Goal: Task Accomplishment & Management: Use online tool/utility

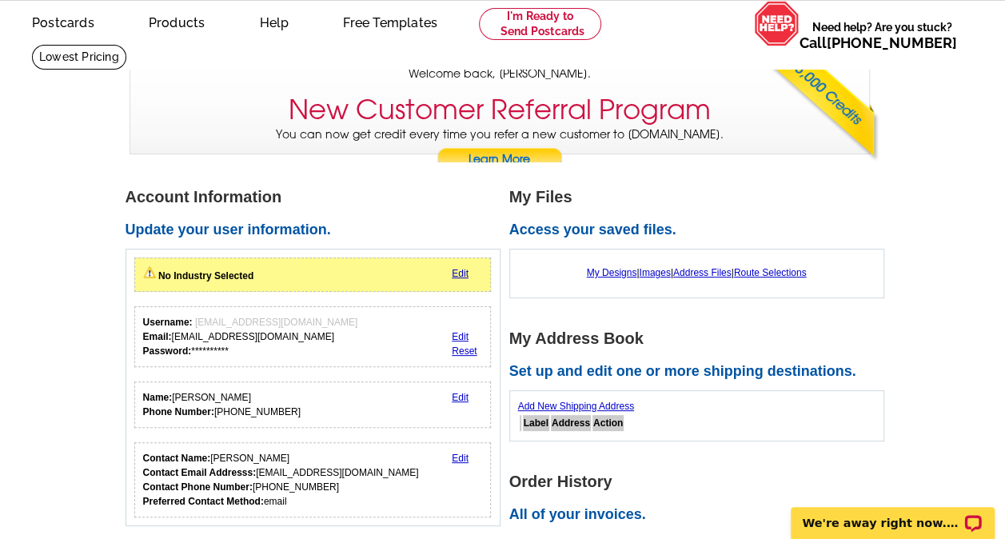
scroll to position [64, 0]
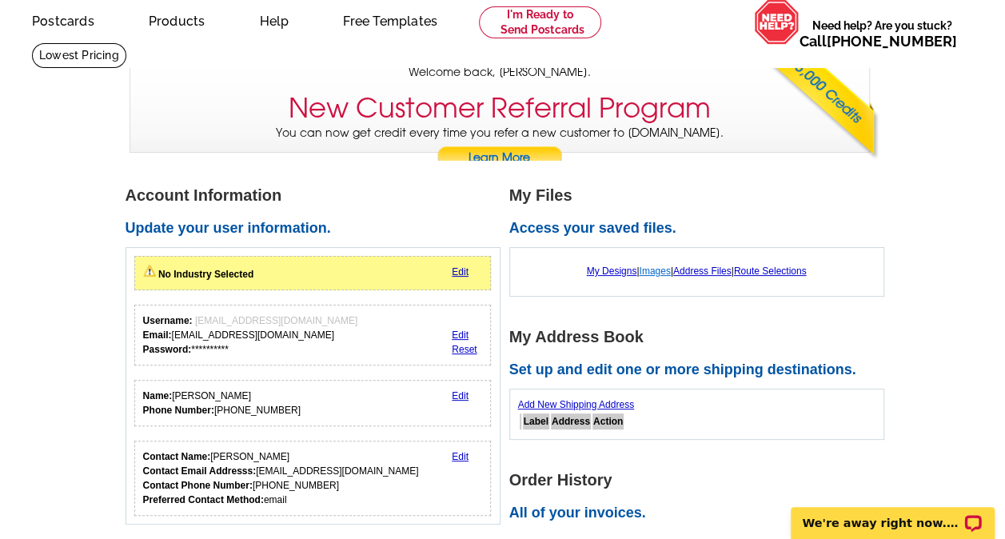
click at [654, 270] on link "Images" at bounding box center [654, 270] width 31 height 11
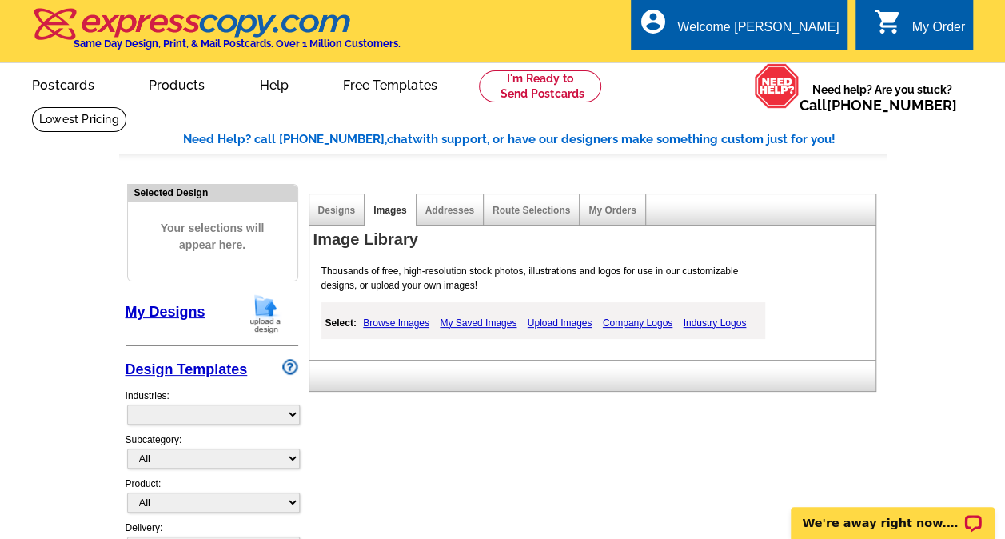
select select "785"
click at [474, 321] on link "My Saved Images" at bounding box center [478, 322] width 85 height 19
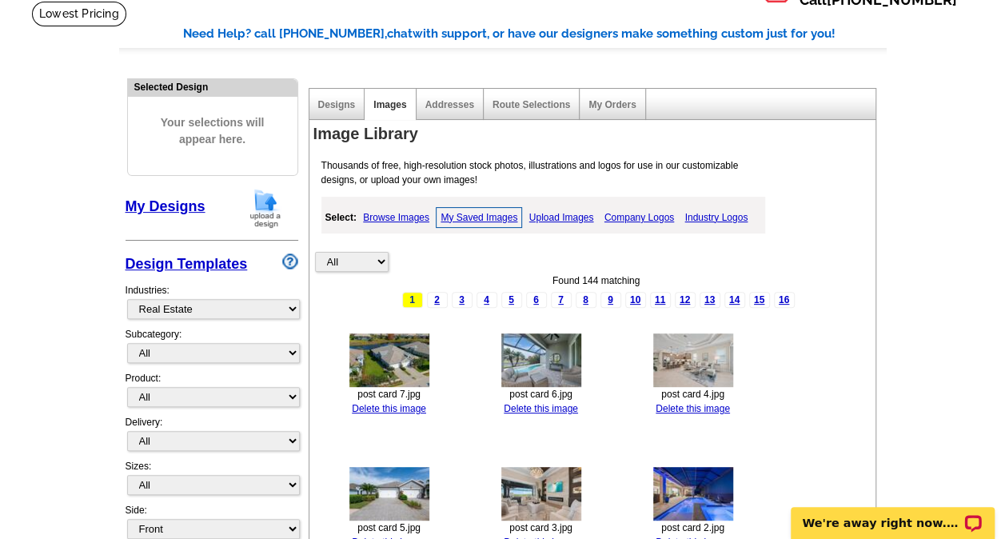
scroll to position [126, 0]
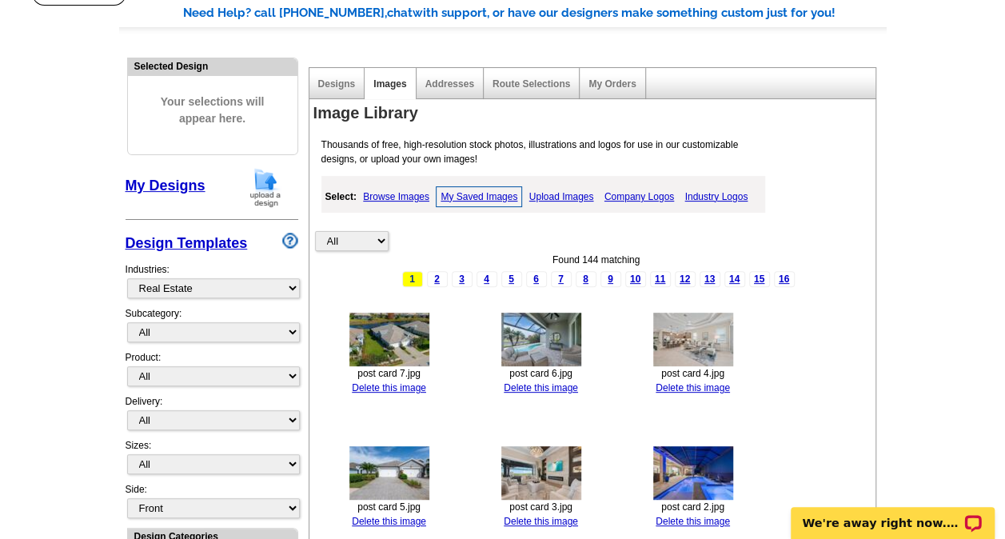
click at [560, 192] on link "Upload Images" at bounding box center [561, 196] width 73 height 19
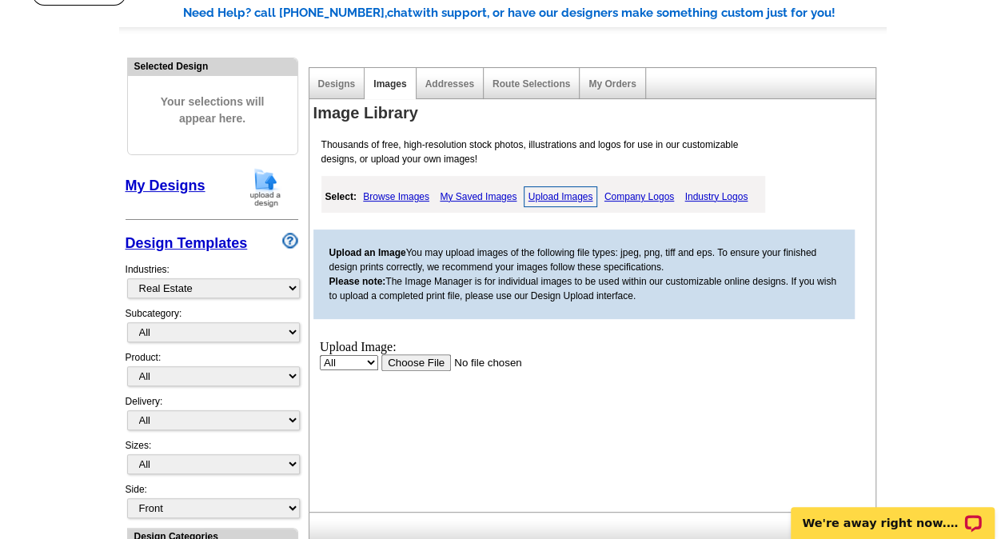
scroll to position [0, 0]
click at [416, 359] on input "file" at bounding box center [482, 361] width 202 height 17
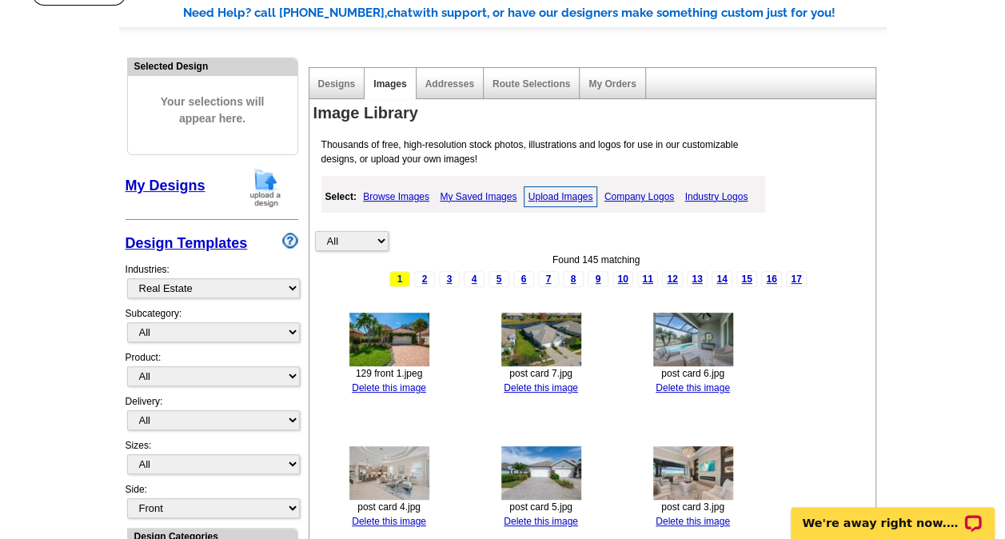
click at [409, 193] on link "Browse Images" at bounding box center [396, 196] width 74 height 19
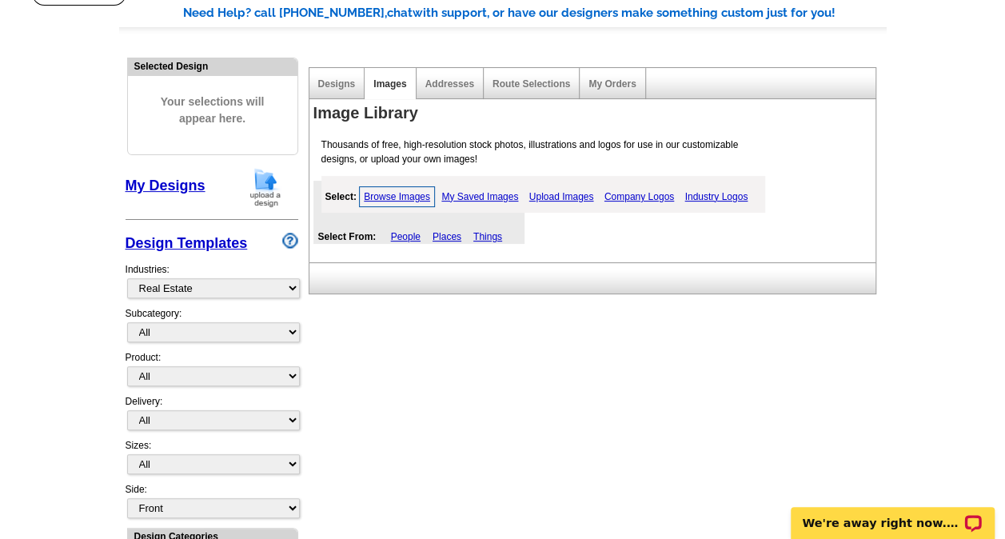
click at [403, 197] on link "Browse Images" at bounding box center [397, 196] width 76 height 21
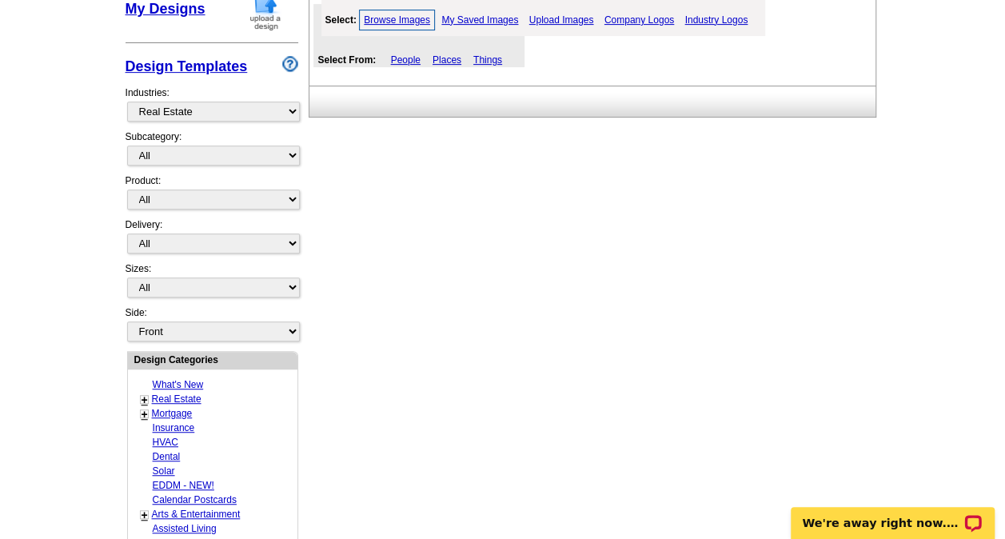
scroll to position [135, 0]
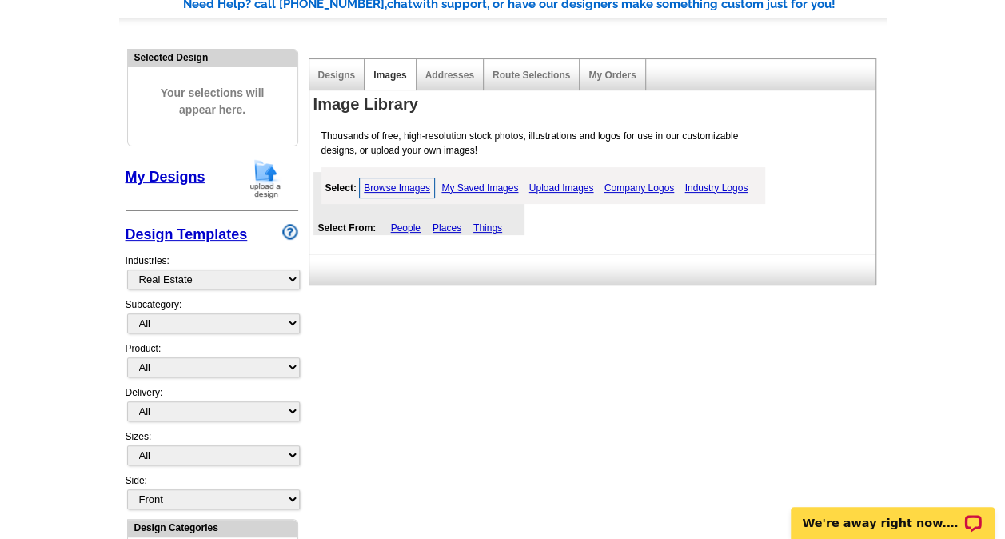
click at [405, 192] on link "Browse Images" at bounding box center [397, 187] width 76 height 21
click at [490, 186] on link "My Saved Images" at bounding box center [479, 187] width 85 height 19
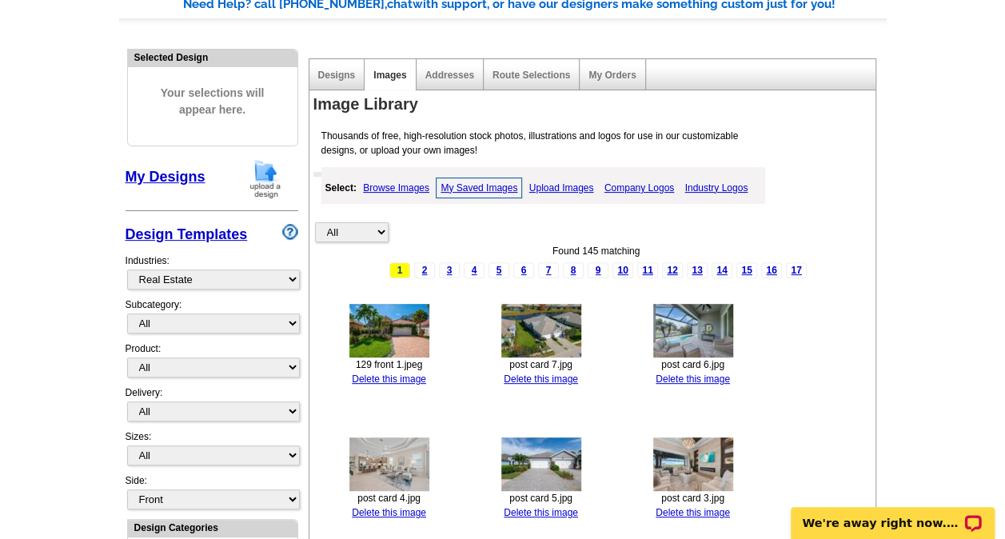
click at [559, 183] on link "Upload Images" at bounding box center [561, 187] width 73 height 19
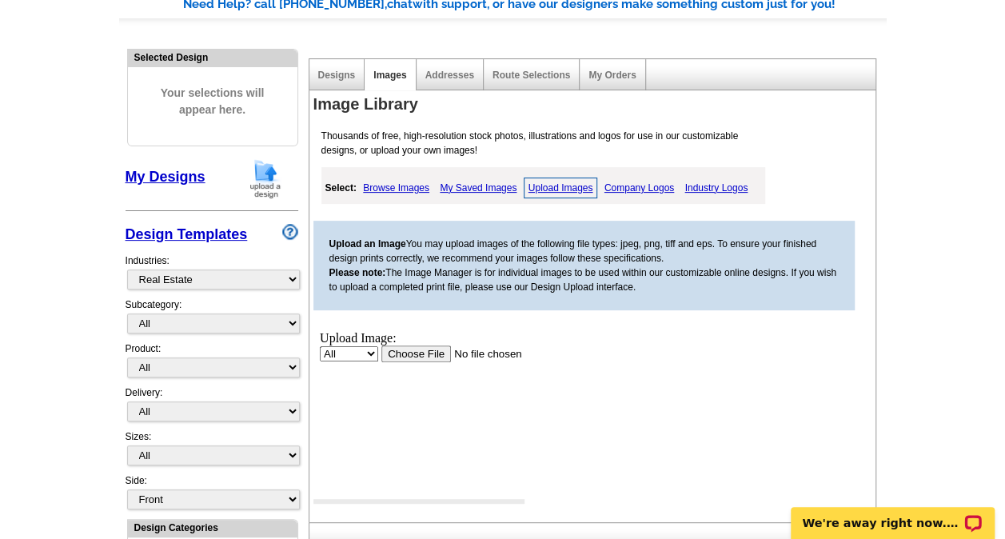
scroll to position [0, 0]
click at [415, 351] on input "file" at bounding box center [482, 353] width 202 height 17
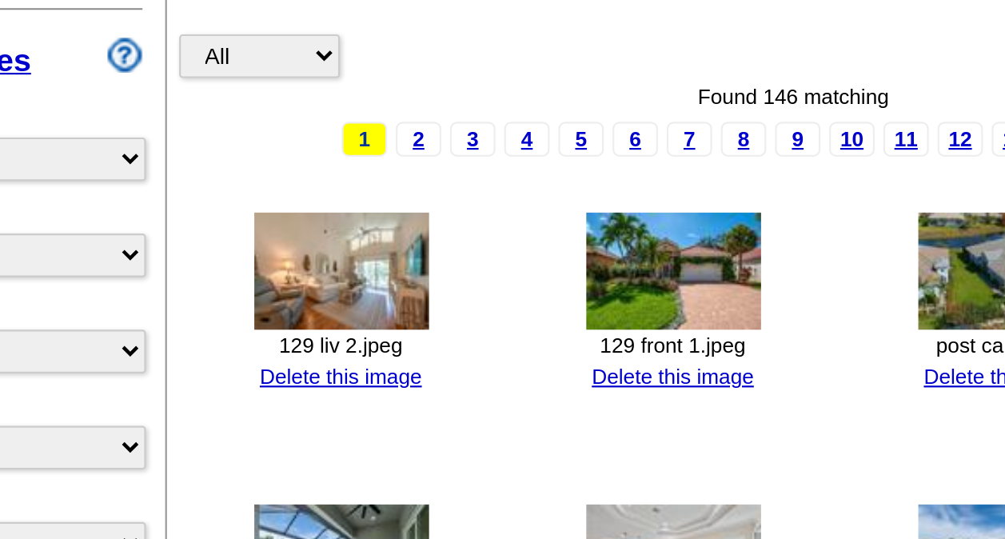
scroll to position [139, 0]
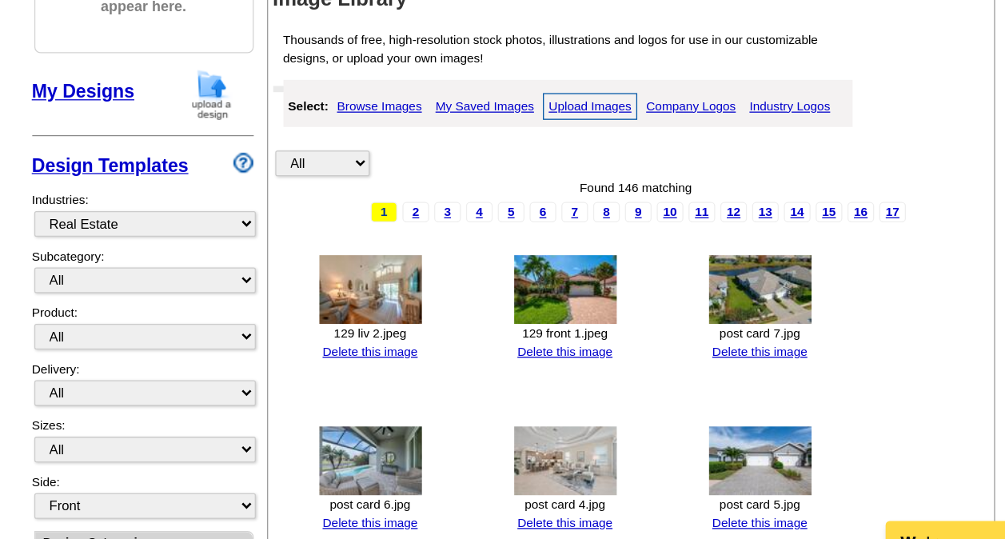
click at [403, 333] on img at bounding box center [389, 327] width 80 height 54
click at [549, 186] on link "Upload Images" at bounding box center [561, 183] width 74 height 21
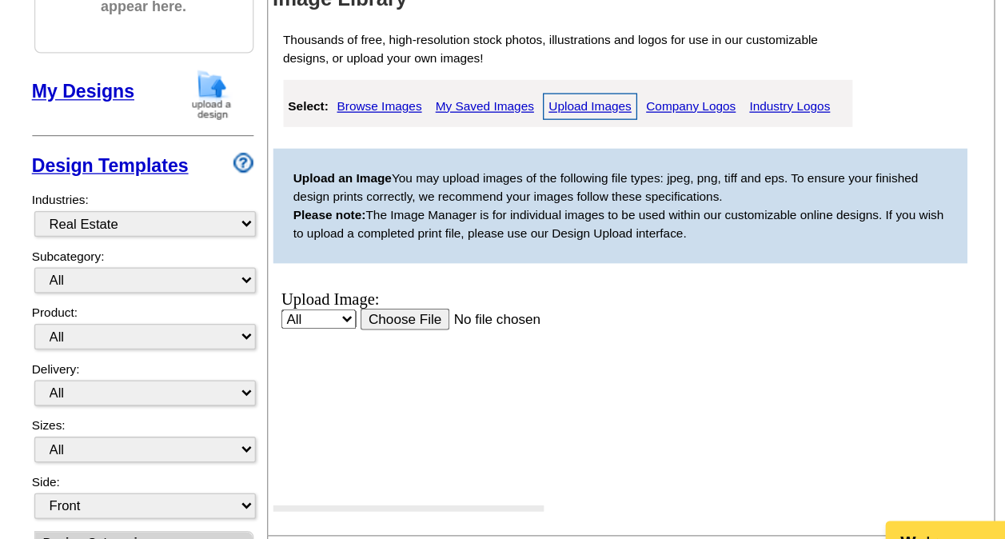
scroll to position [0, 0]
click at [369, 310] on input "file" at bounding box center [442, 310] width 202 height 17
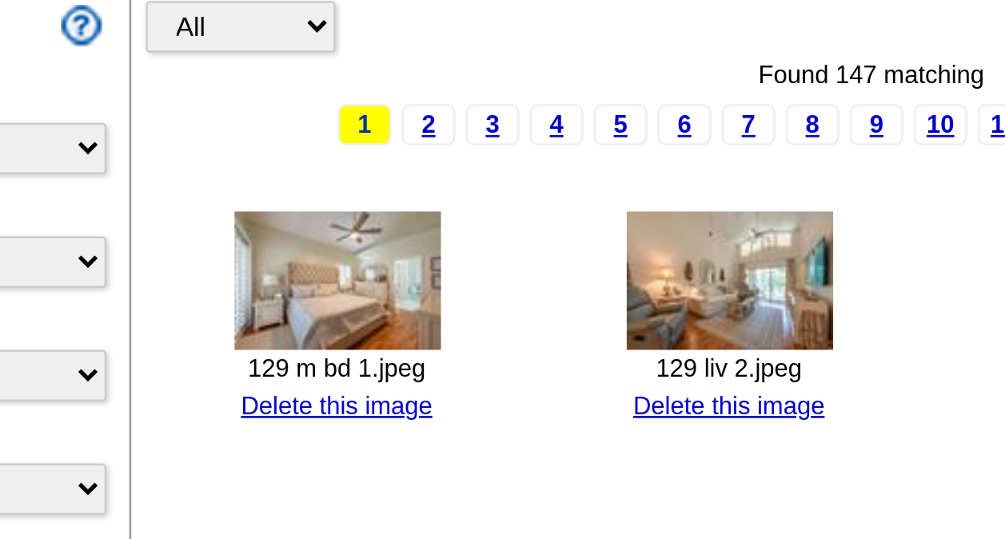
scroll to position [146, 0]
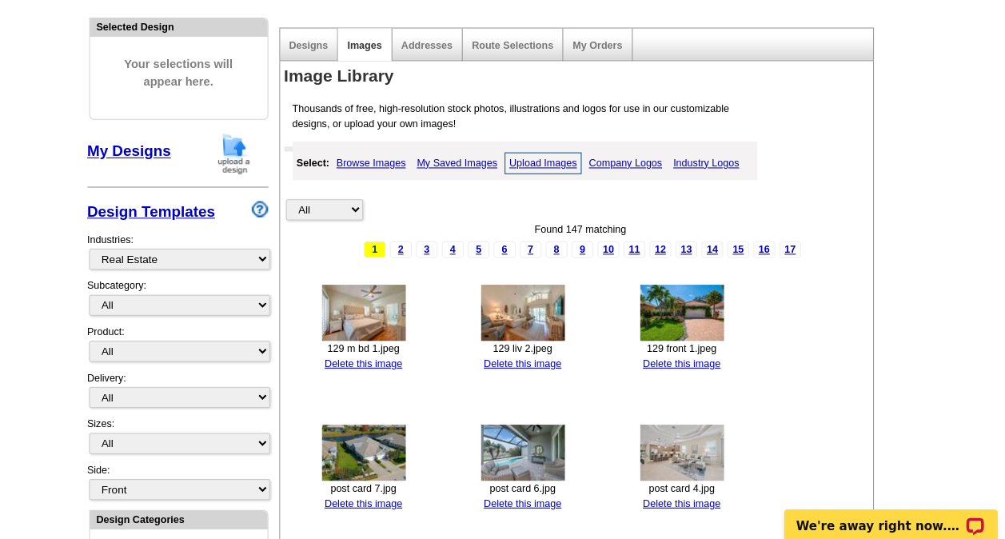
click at [562, 177] on link "Upload Images" at bounding box center [561, 176] width 74 height 21
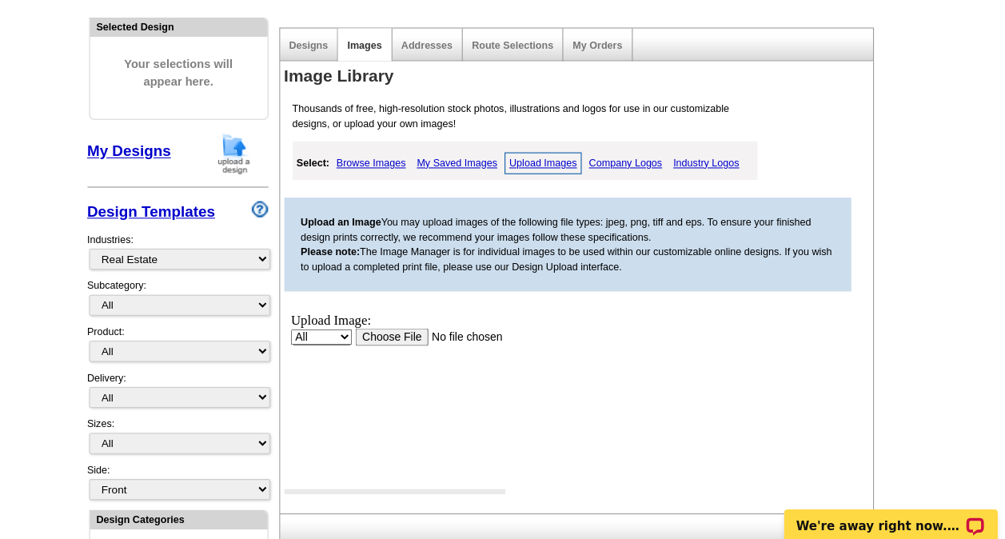
scroll to position [0, 0]
click at [386, 335] on input "file" at bounding box center [452, 335] width 202 height 17
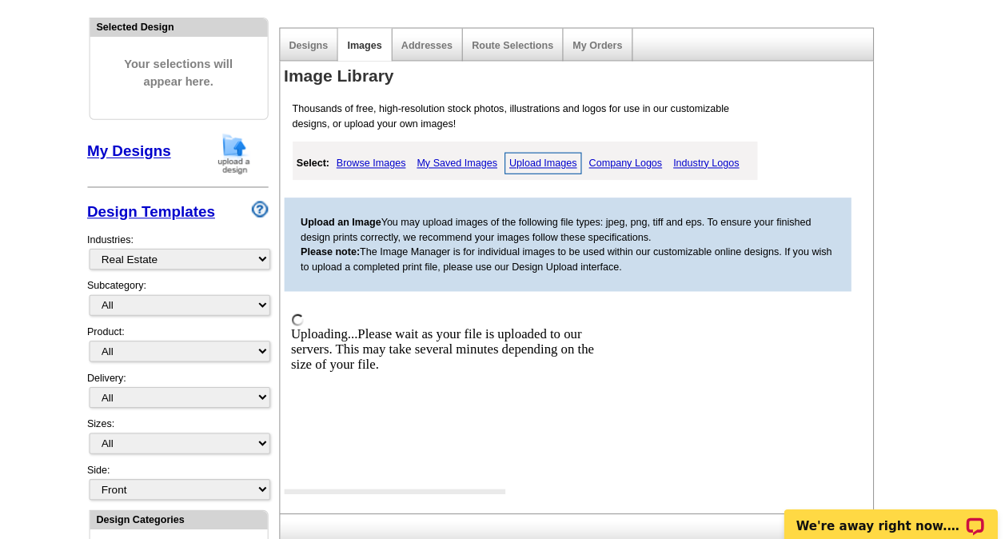
click at [563, 177] on link "Upload Images" at bounding box center [561, 176] width 74 height 21
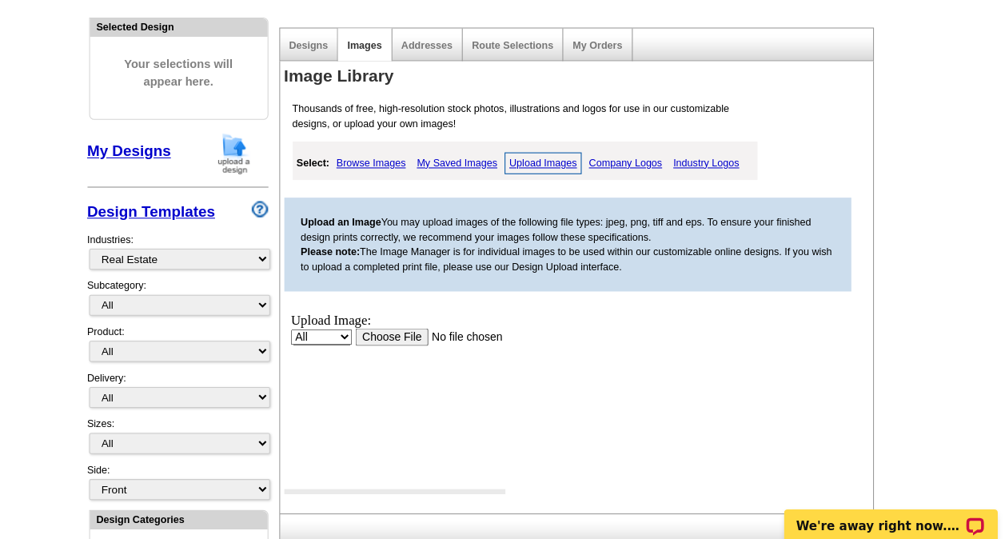
click at [394, 335] on input "file" at bounding box center [452, 335] width 202 height 17
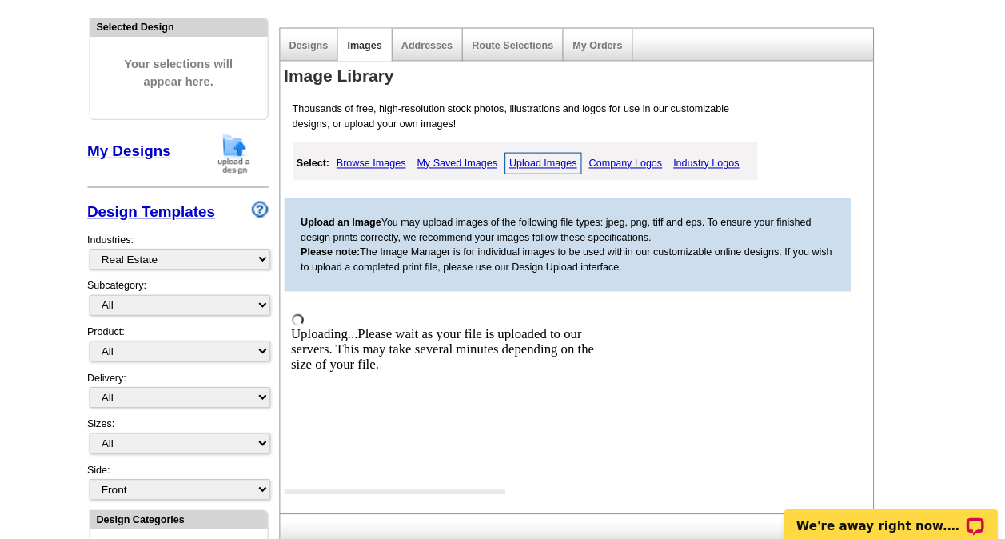
click at [563, 180] on link "Upload Images" at bounding box center [561, 176] width 74 height 21
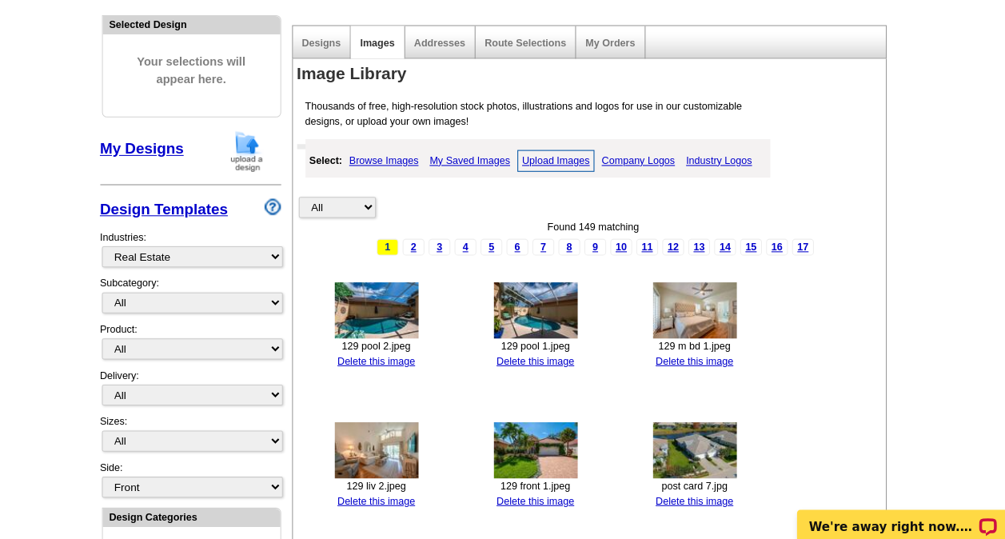
scroll to position [149, 0]
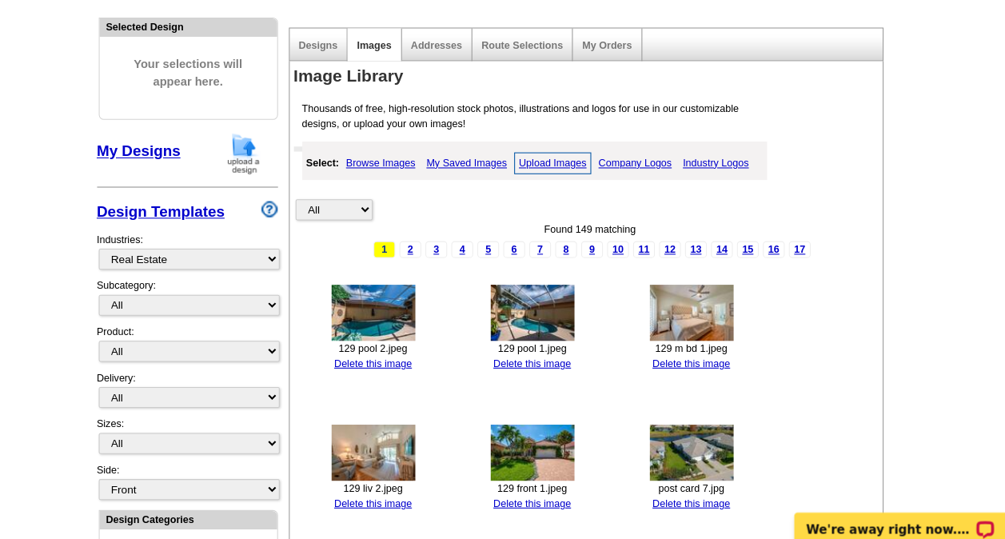
click at [556, 175] on link "Upload Images" at bounding box center [561, 173] width 74 height 21
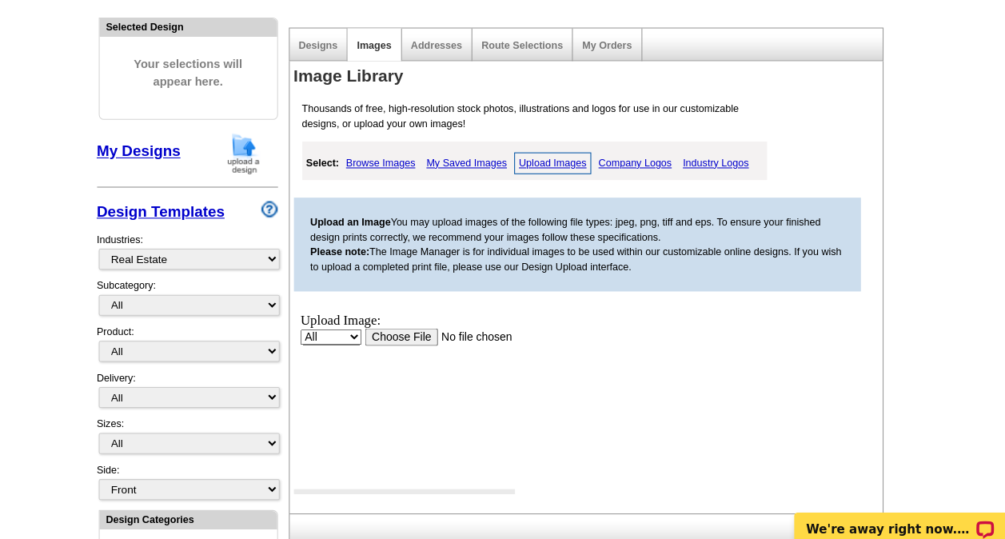
scroll to position [0, 0]
click at [403, 333] on input "file" at bounding box center [462, 335] width 202 height 17
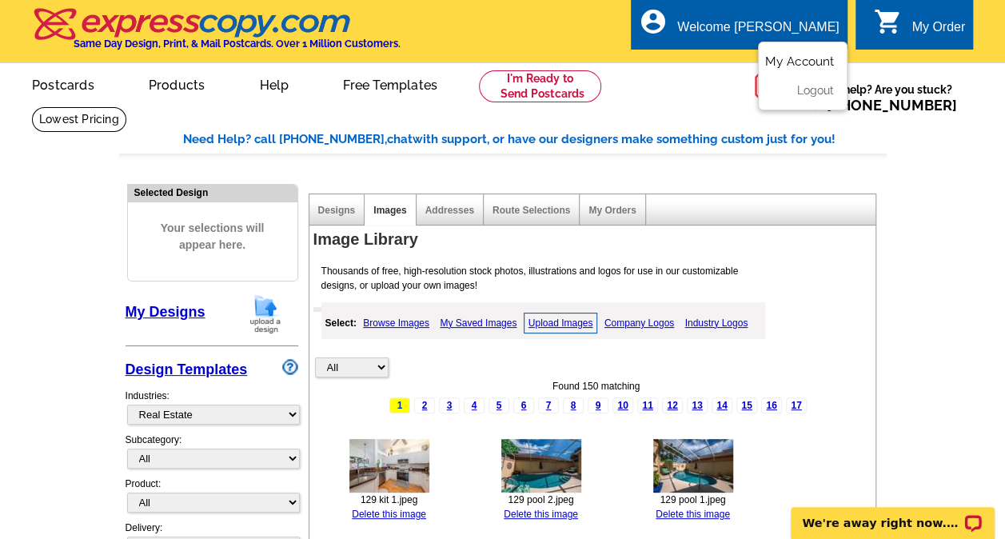
click at [803, 66] on link "My Account" at bounding box center [799, 61] width 69 height 14
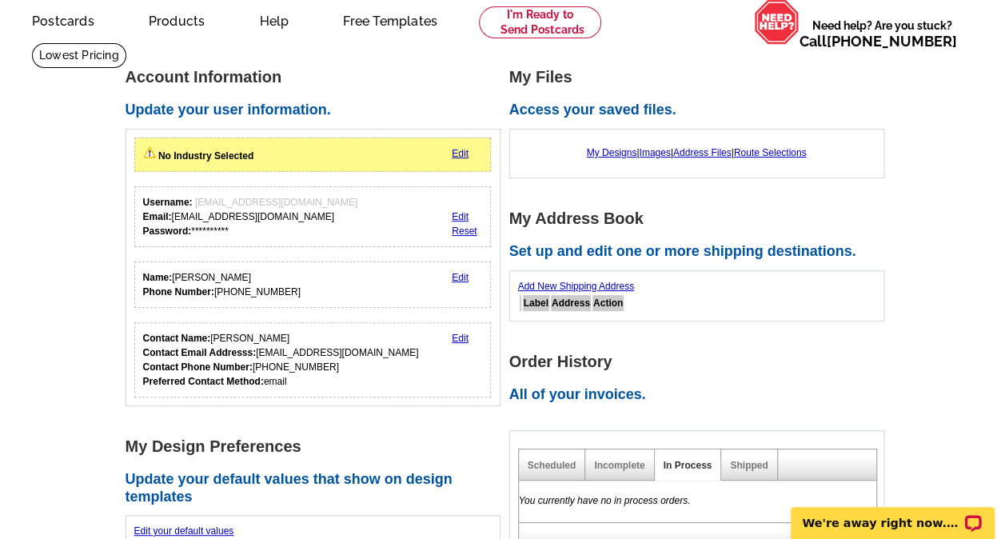
scroll to position [64, 0]
click at [723, 153] on link "Address Files" at bounding box center [702, 152] width 58 height 11
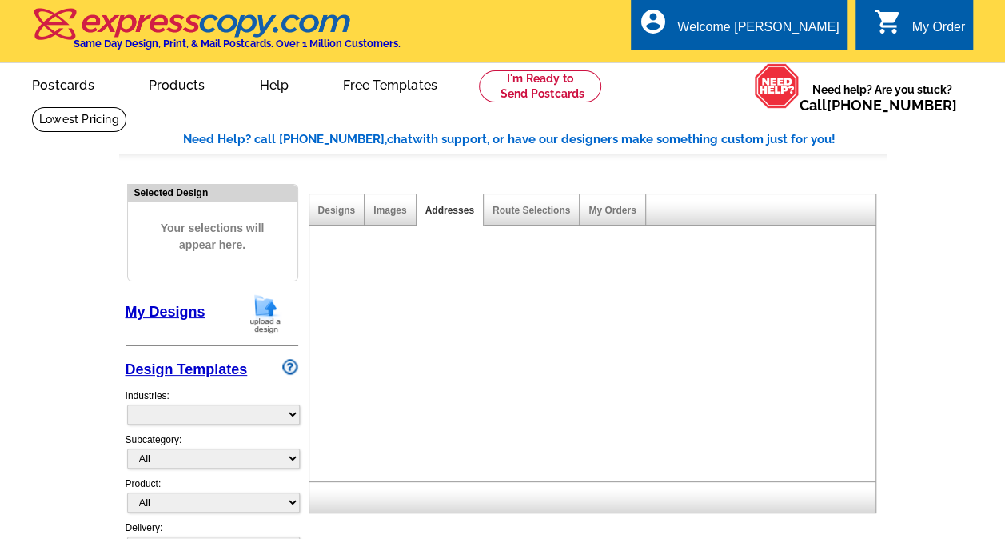
select select "785"
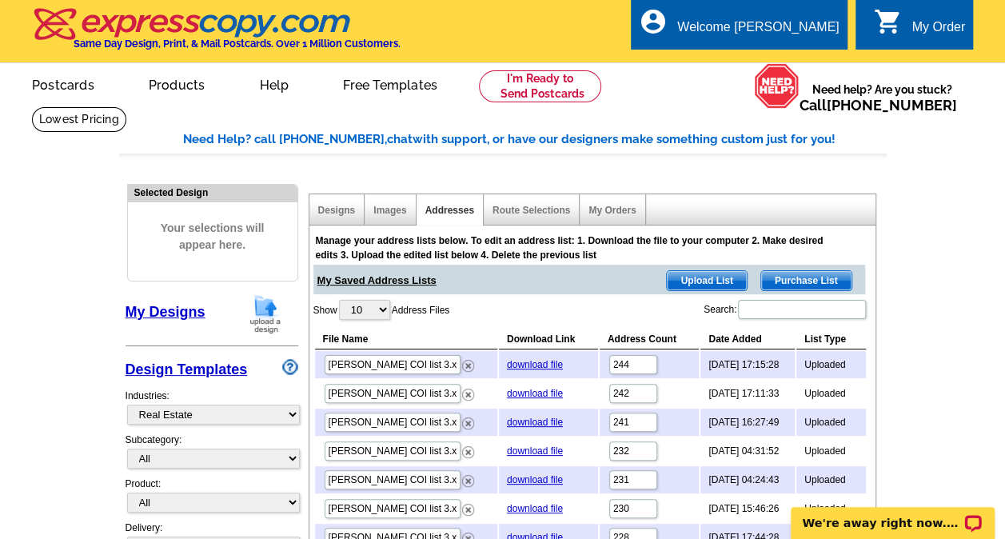
click at [702, 283] on span "Upload List" at bounding box center [706, 280] width 79 height 19
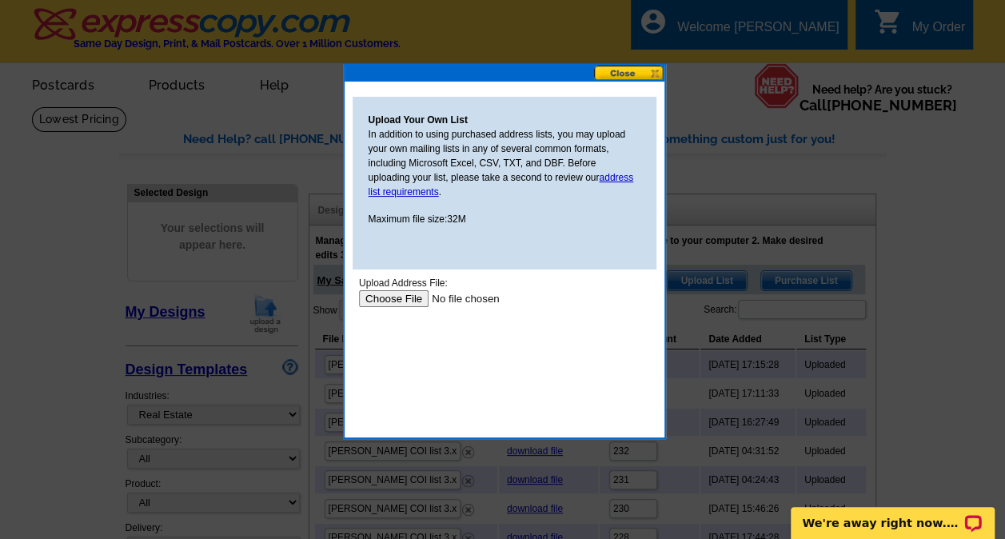
click at [400, 297] on input "file" at bounding box center [459, 298] width 202 height 17
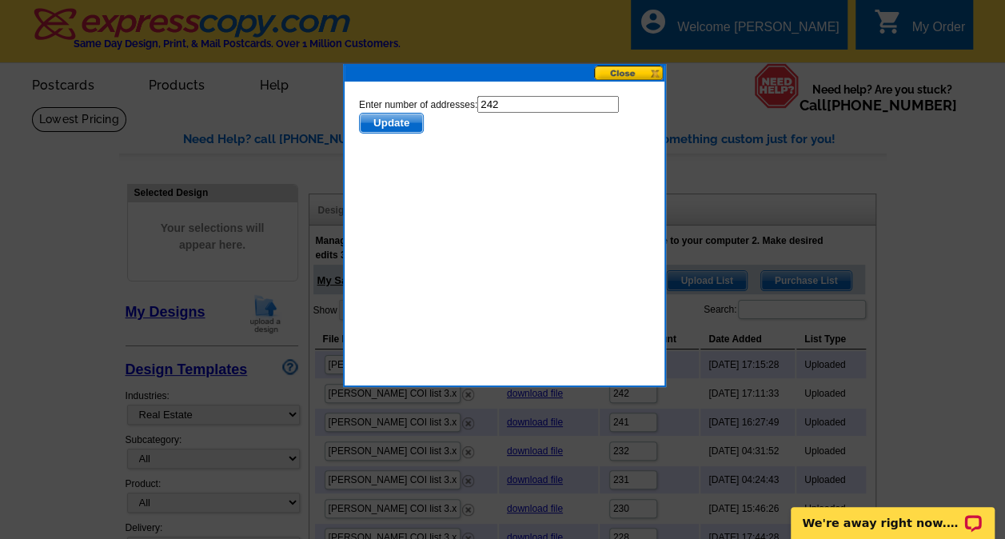
click at [513, 110] on input "242" at bounding box center [546, 104] width 141 height 17
type input "241"
click at [397, 125] on span "Update" at bounding box center [390, 123] width 63 height 19
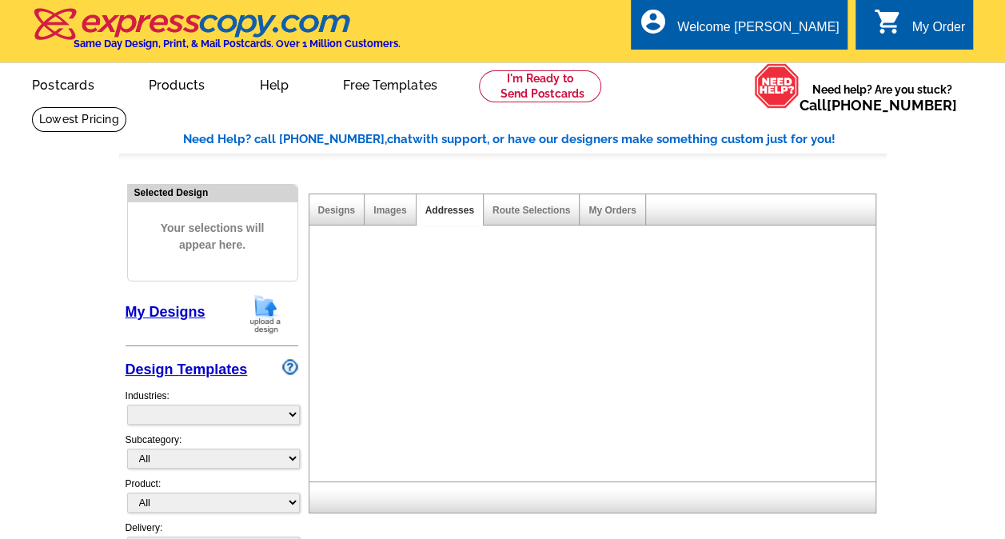
select select "785"
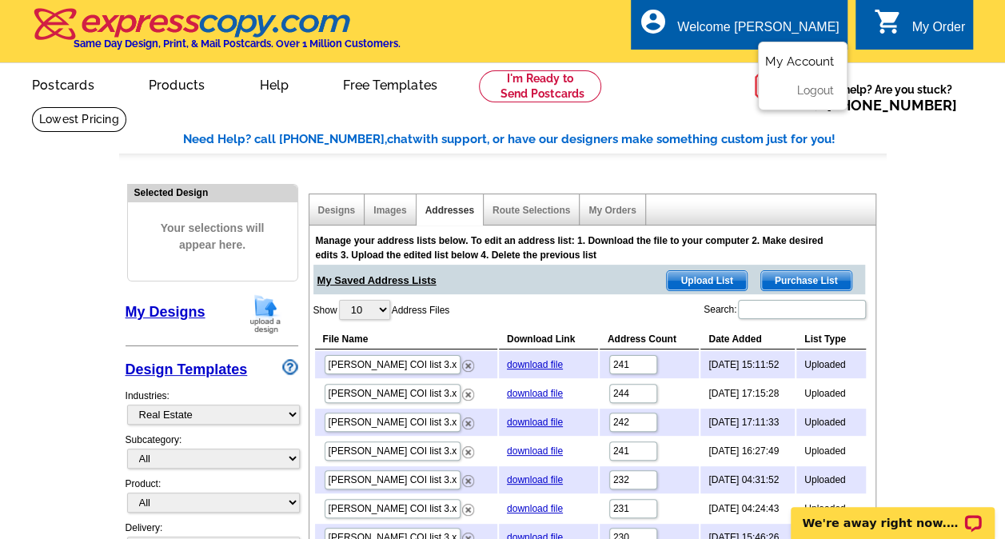
click at [801, 58] on link "My Account" at bounding box center [799, 61] width 69 height 14
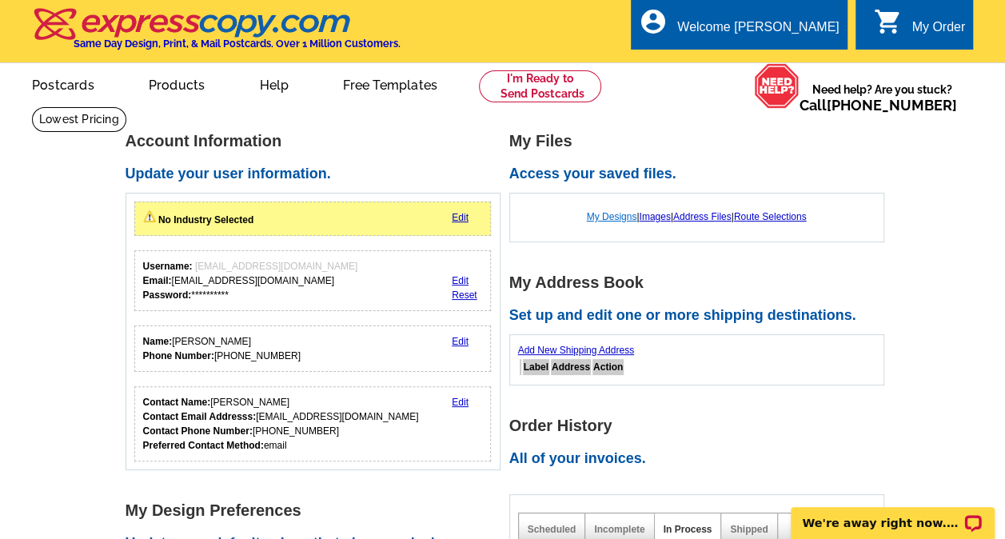
click at [601, 217] on link "My Designs" at bounding box center [612, 216] width 50 height 11
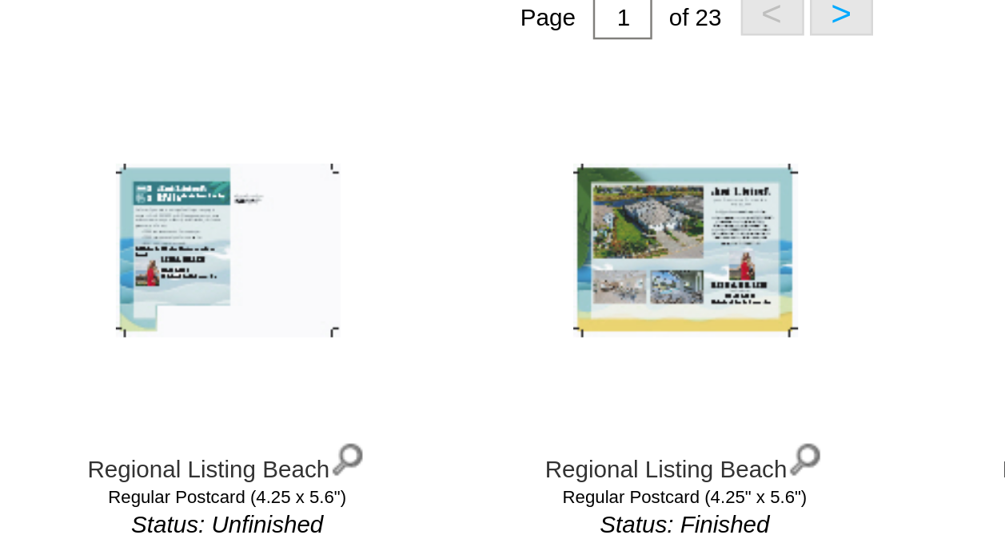
scroll to position [115, 0]
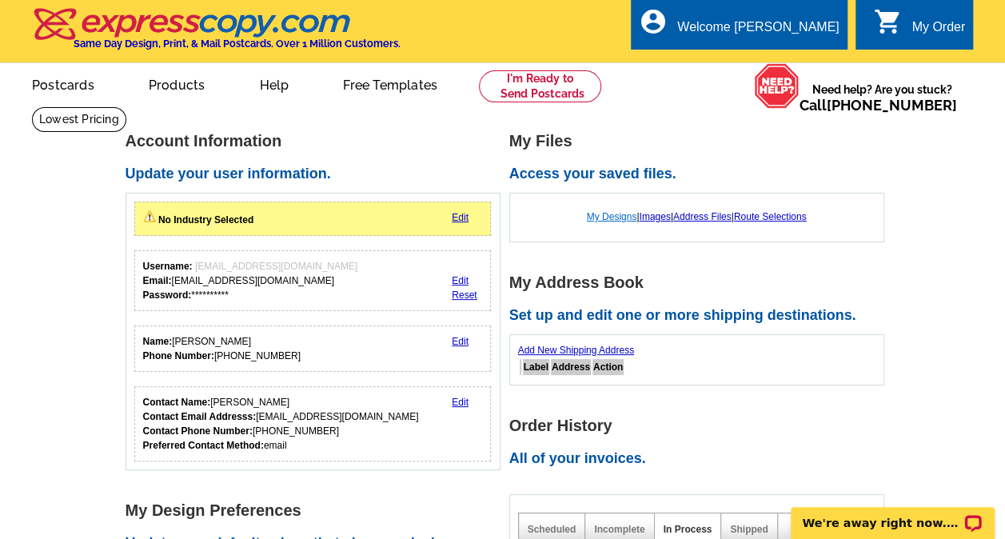
click at [609, 216] on link "My Designs" at bounding box center [612, 216] width 50 height 11
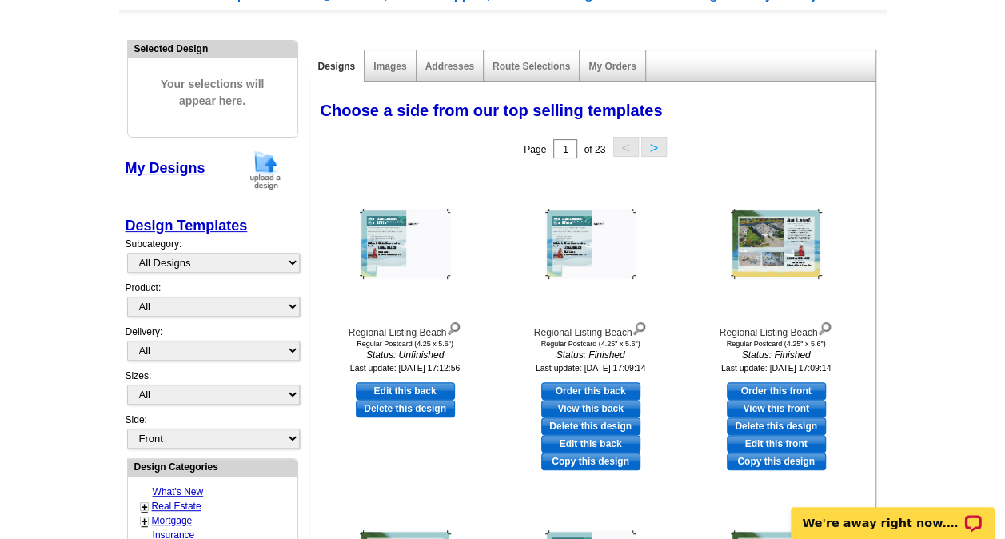
scroll to position [145, 0]
click at [801, 443] on link "Edit this front" at bounding box center [776, 443] width 99 height 18
select select "1"
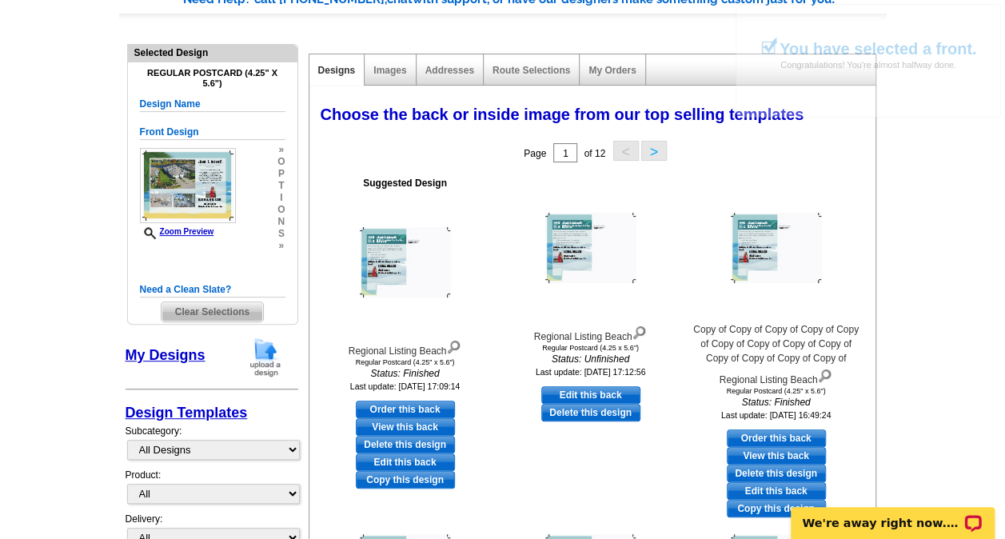
scroll to position [167, 0]
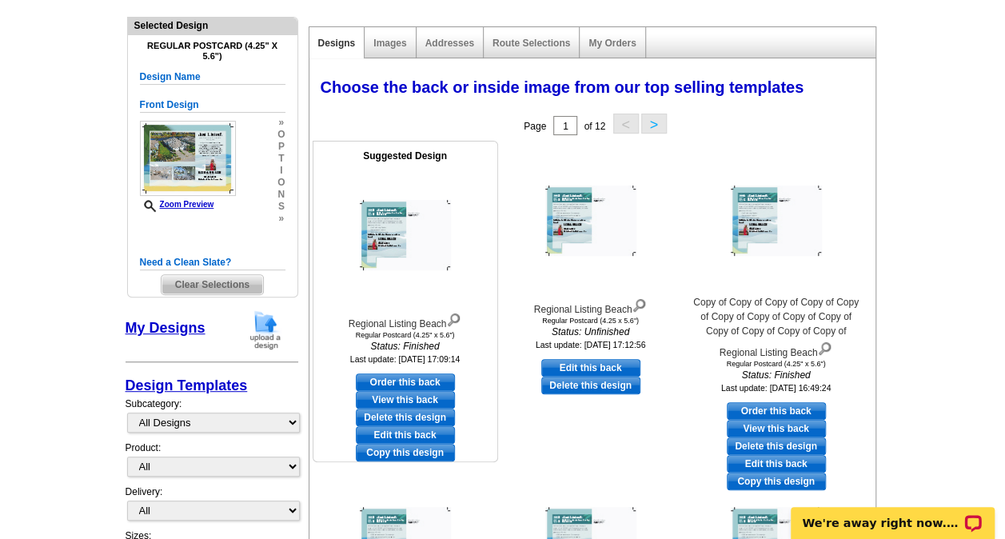
click at [437, 432] on link "Edit this back" at bounding box center [405, 435] width 99 height 18
select select "front"
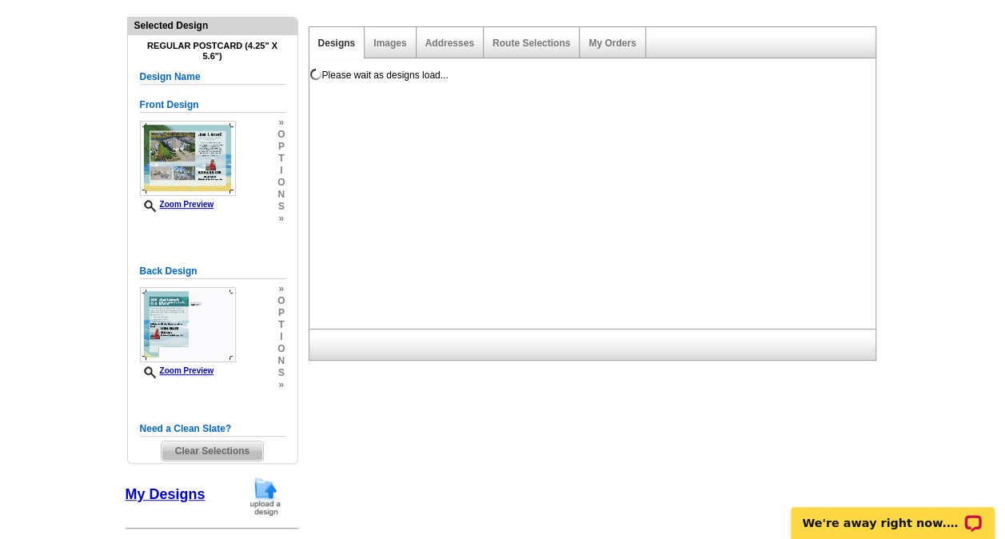
scroll to position [0, 0]
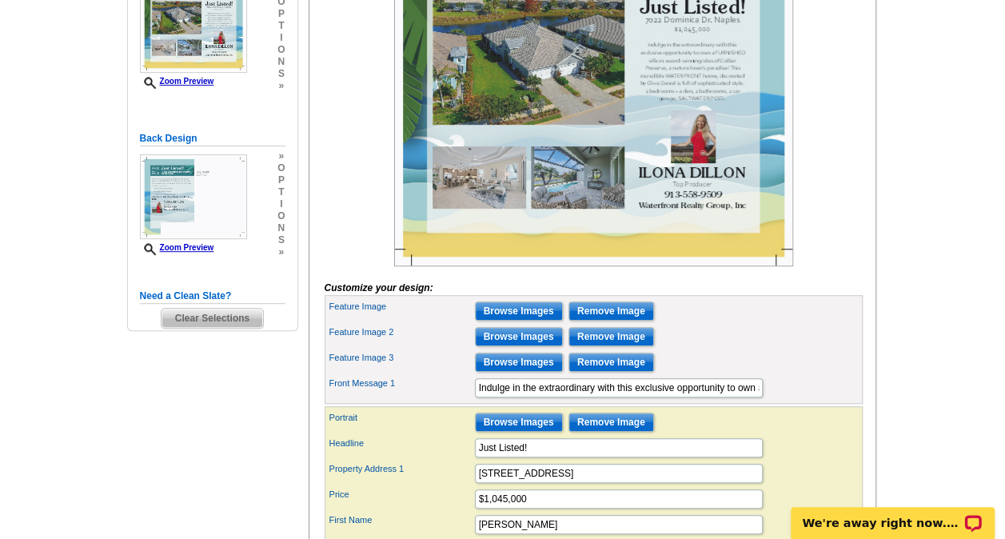
scroll to position [327, 0]
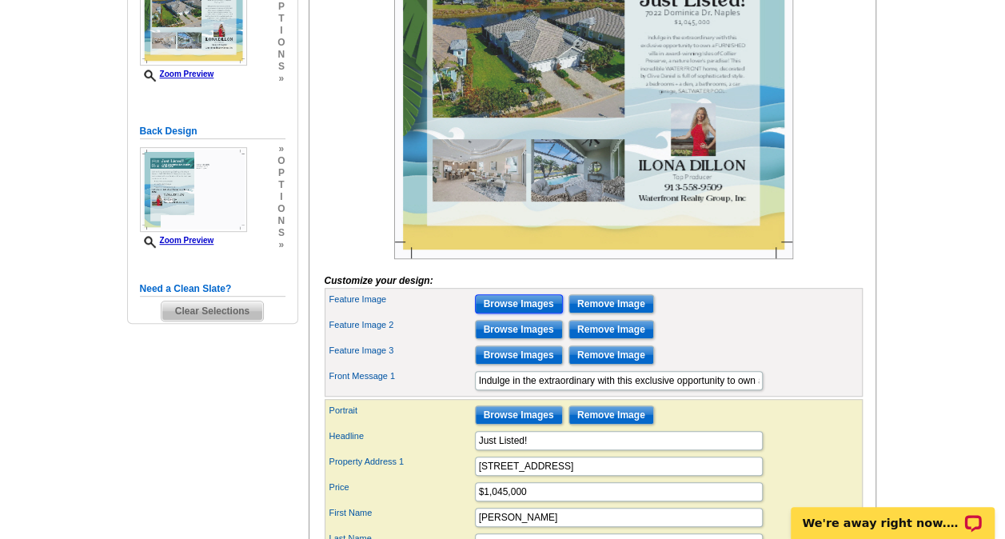
click at [531, 313] on input "Browse Images" at bounding box center [519, 303] width 88 height 19
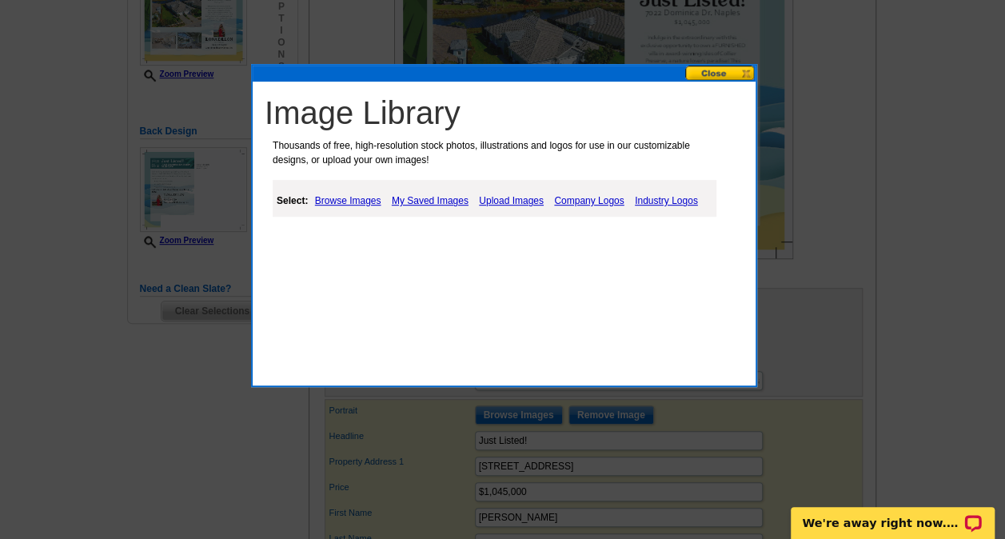
click at [707, 74] on button at bounding box center [720, 73] width 70 height 15
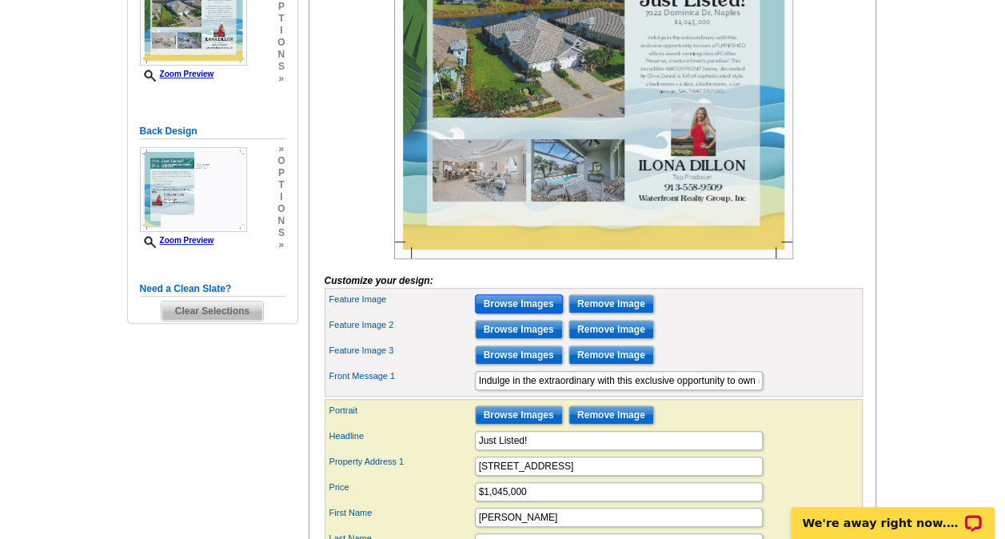
click at [520, 313] on input "Browse Images" at bounding box center [519, 303] width 88 height 19
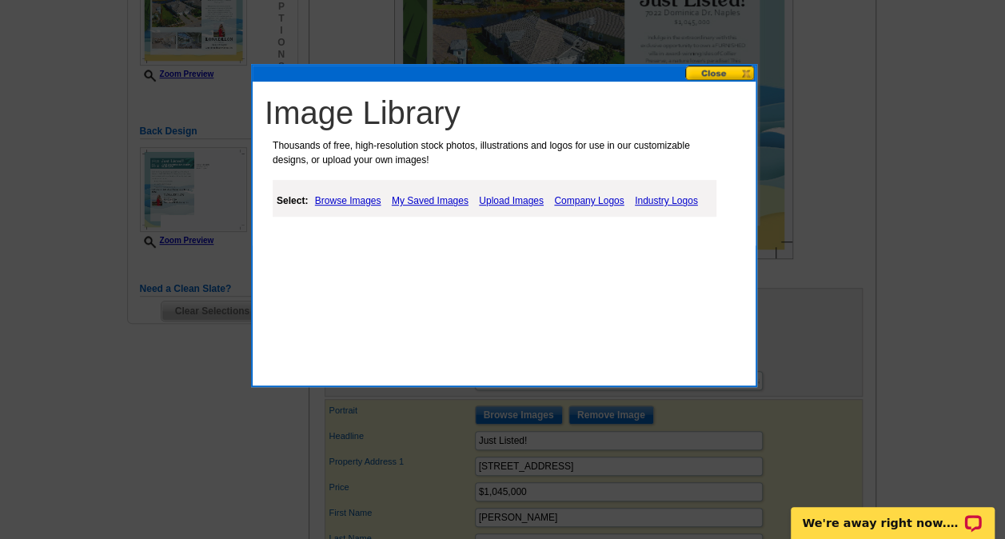
click at [420, 198] on link "My Saved Images" at bounding box center [430, 200] width 85 height 19
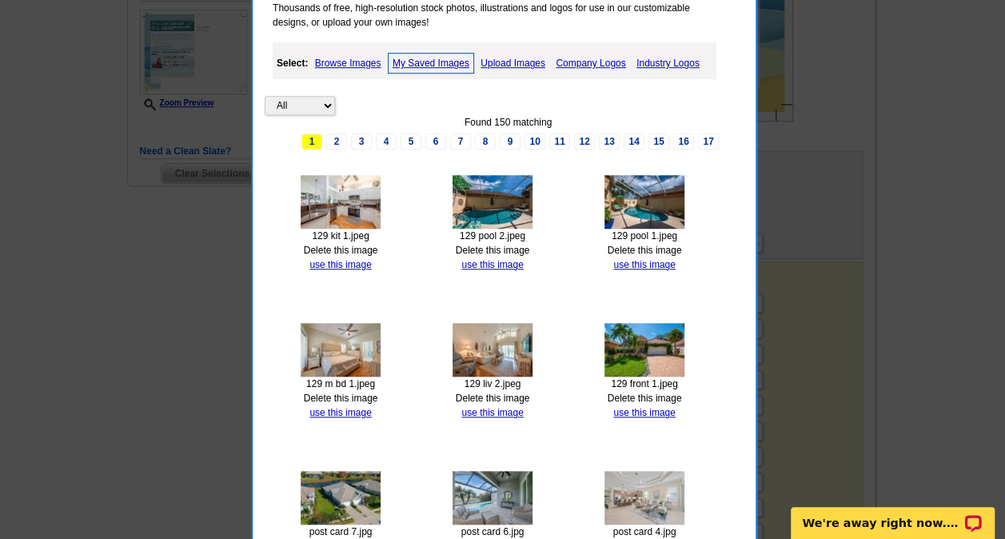
scroll to position [484, 0]
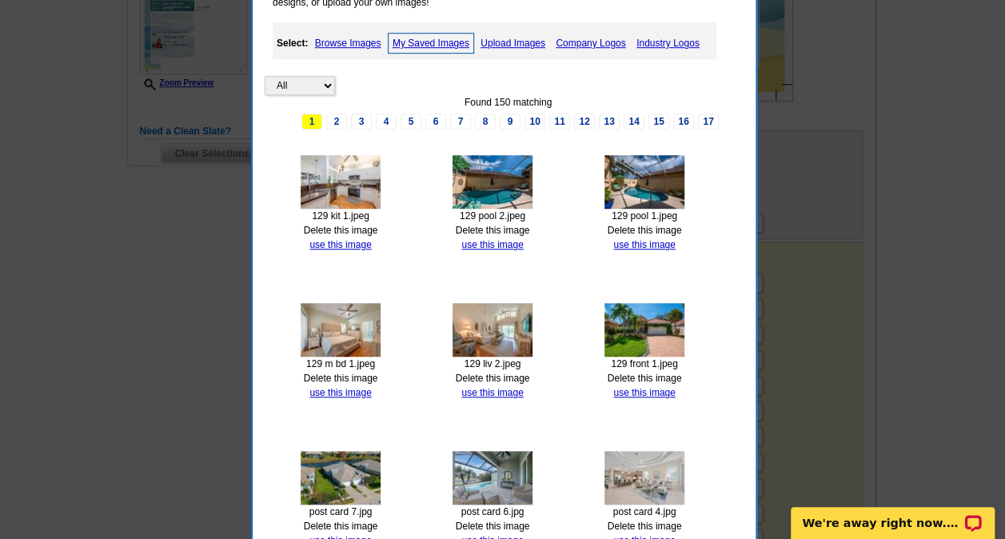
click at [528, 467] on img at bounding box center [492, 478] width 80 height 54
click at [638, 387] on link "use this image" at bounding box center [644, 392] width 62 height 11
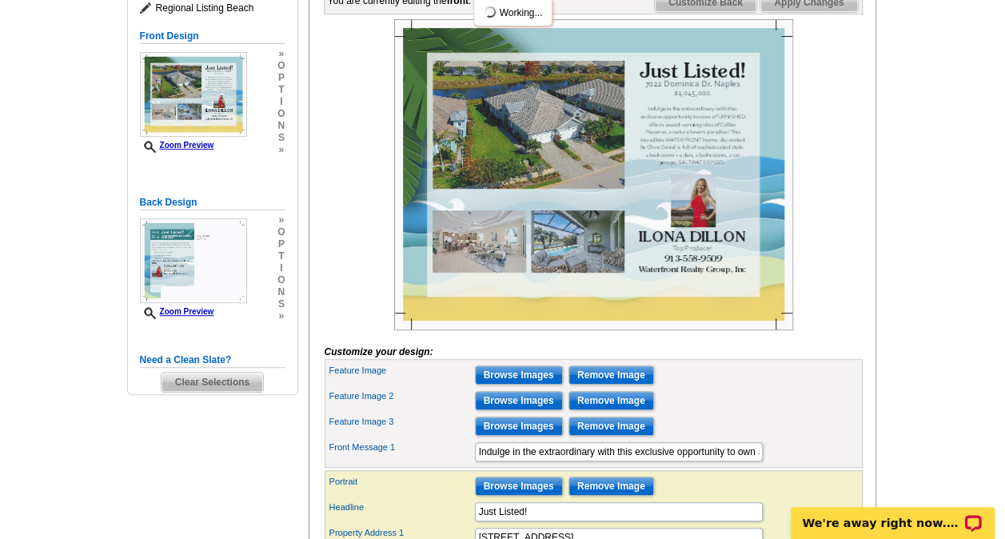
scroll to position [259, 0]
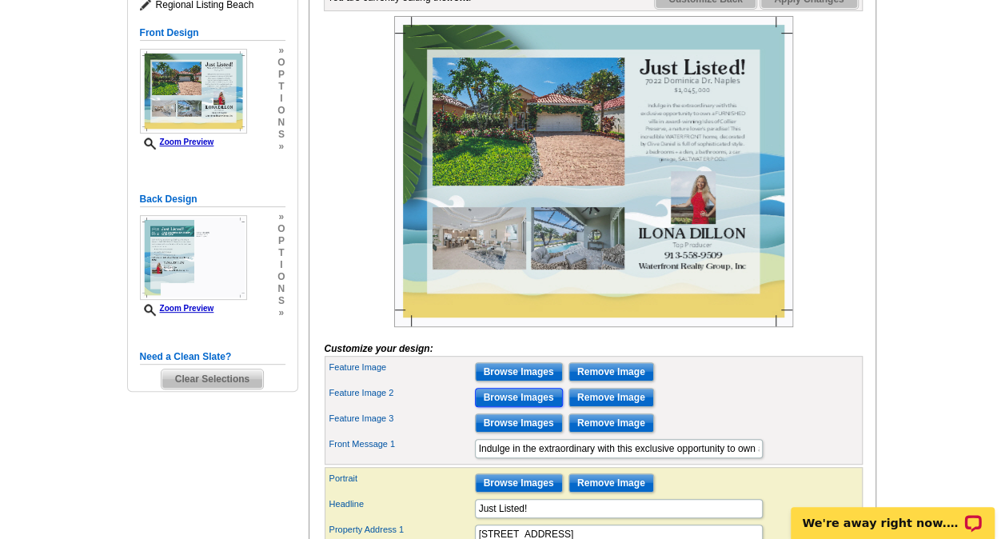
click at [520, 407] on input "Browse Images" at bounding box center [519, 397] width 88 height 19
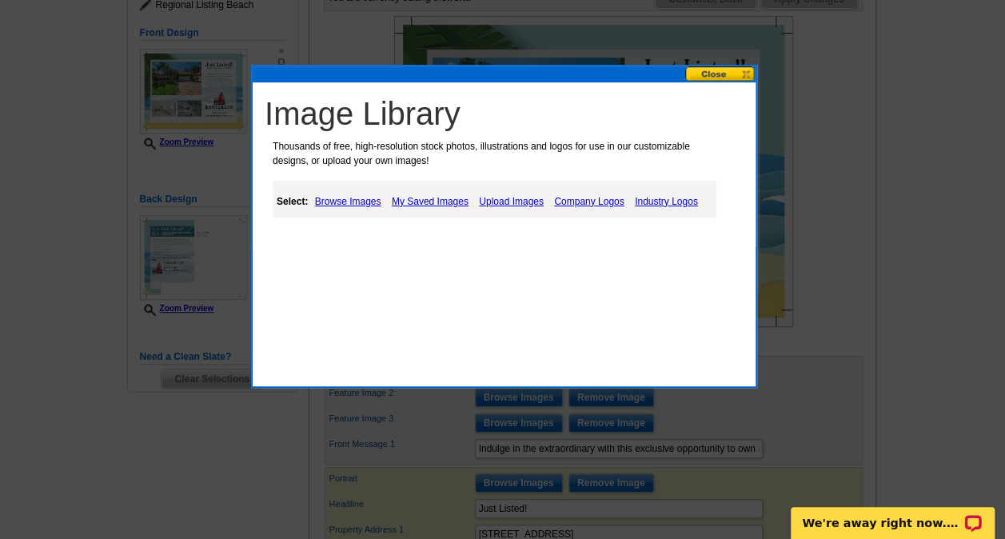
click at [436, 197] on link "My Saved Images" at bounding box center [430, 201] width 85 height 19
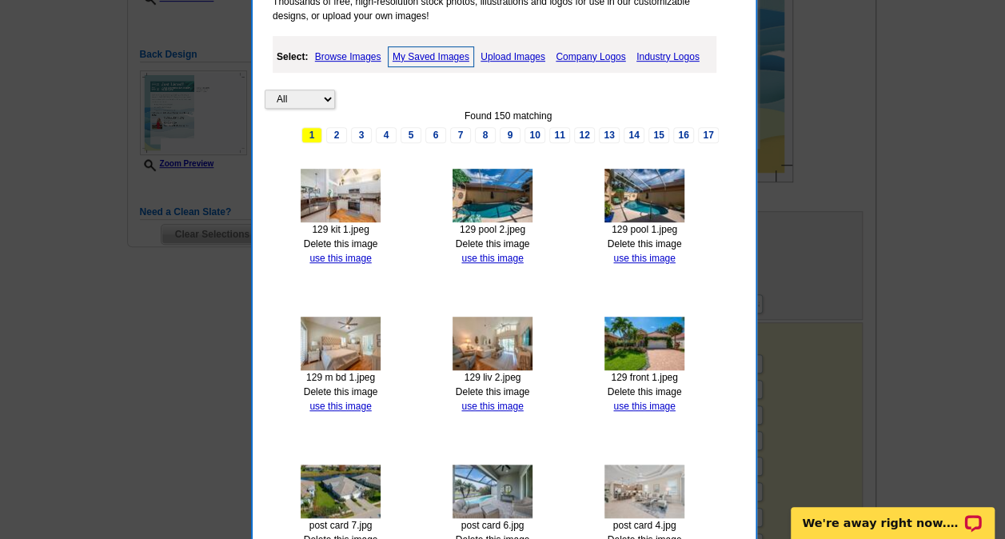
scroll to position [436, 0]
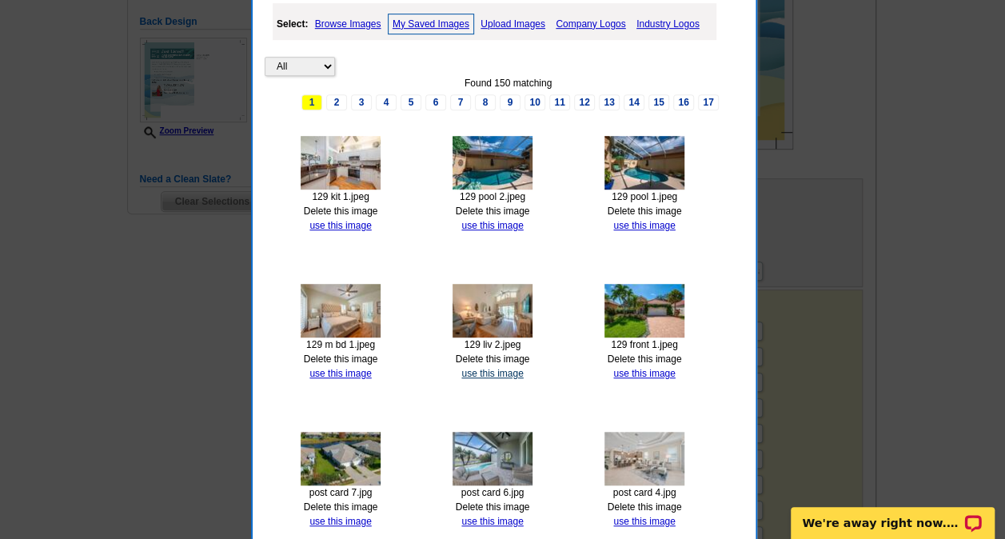
click at [480, 371] on link "use this image" at bounding box center [492, 373] width 62 height 11
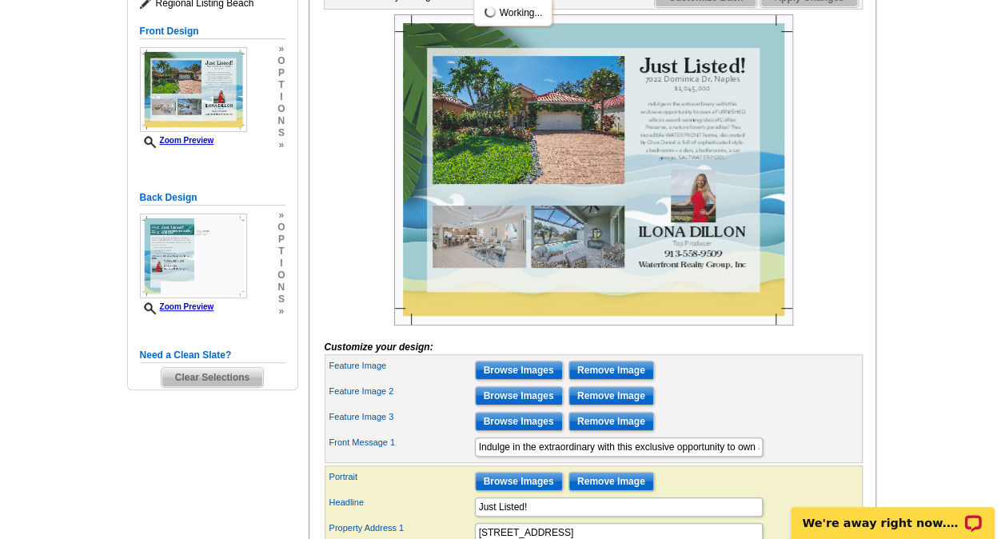
scroll to position [267, 0]
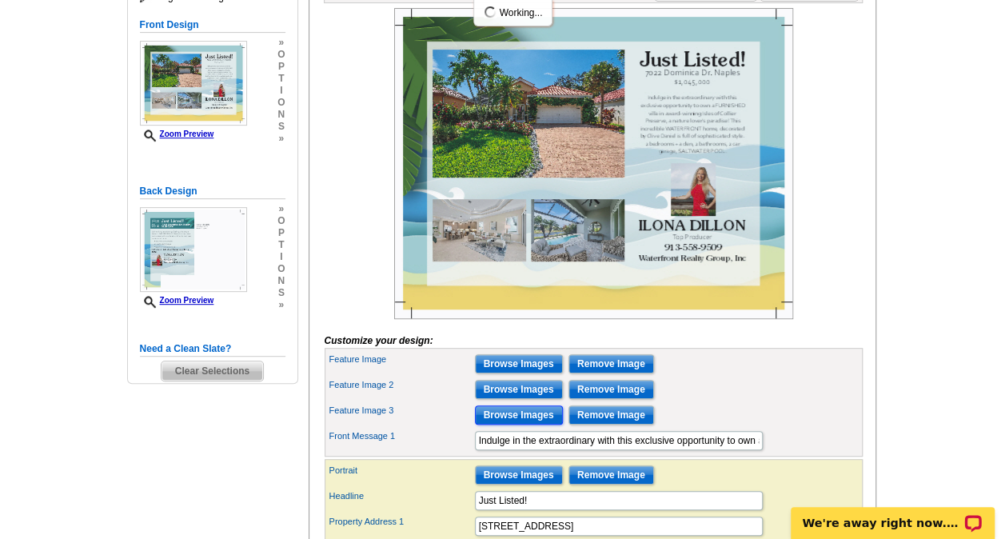
click at [515, 424] on input "Browse Images" at bounding box center [519, 414] width 88 height 19
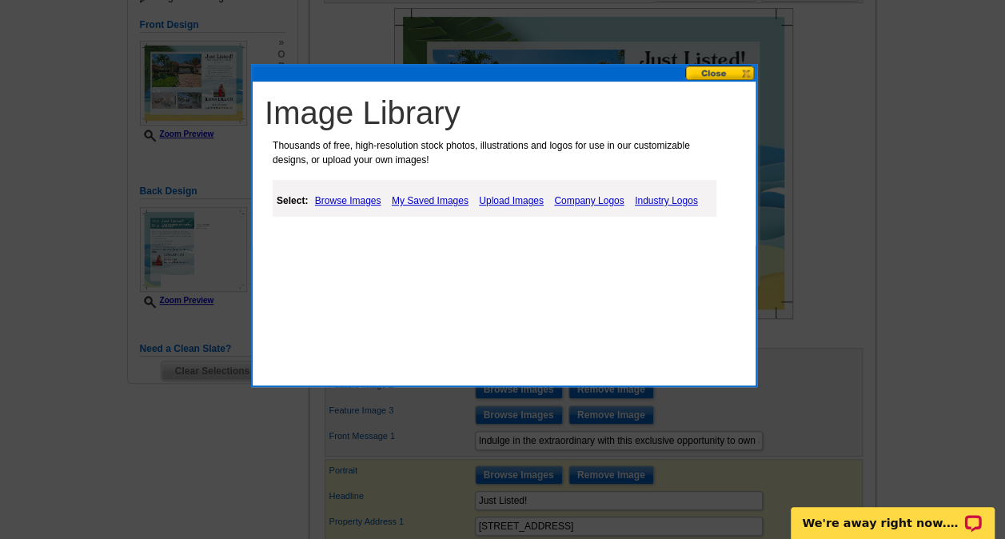
click at [429, 194] on link "My Saved Images" at bounding box center [430, 200] width 85 height 19
click at [428, 201] on link "My Saved Images" at bounding box center [430, 200] width 85 height 19
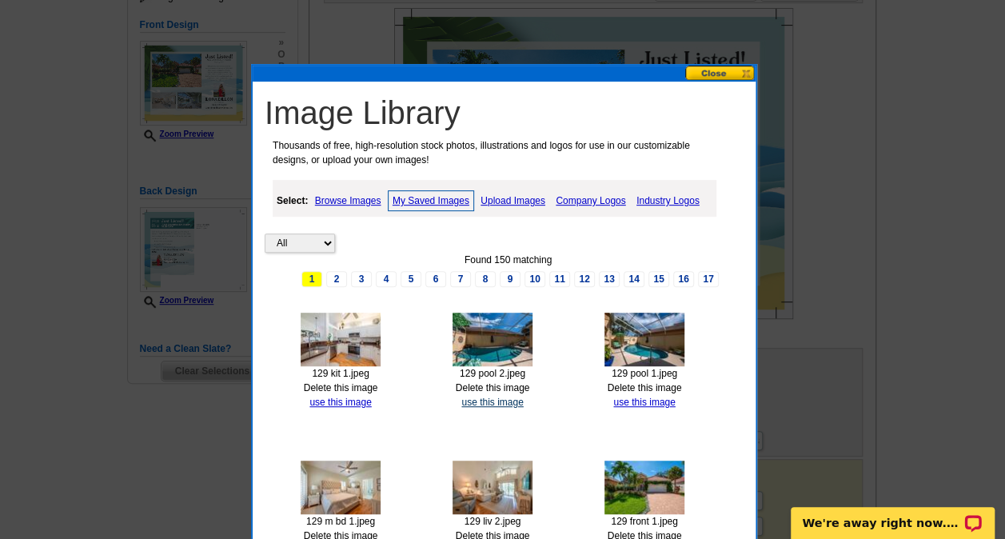
click at [488, 401] on link "use this image" at bounding box center [492, 402] width 62 height 11
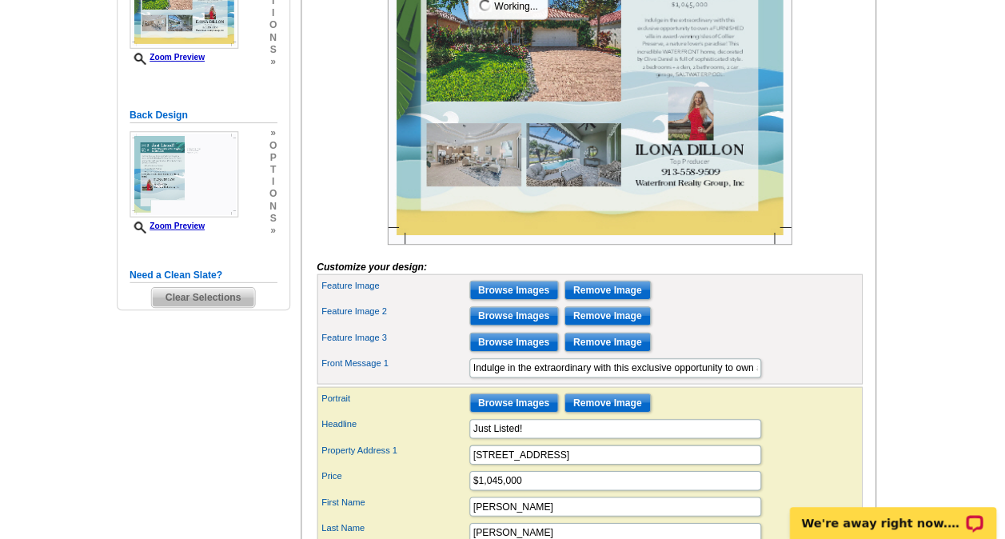
scroll to position [340, 0]
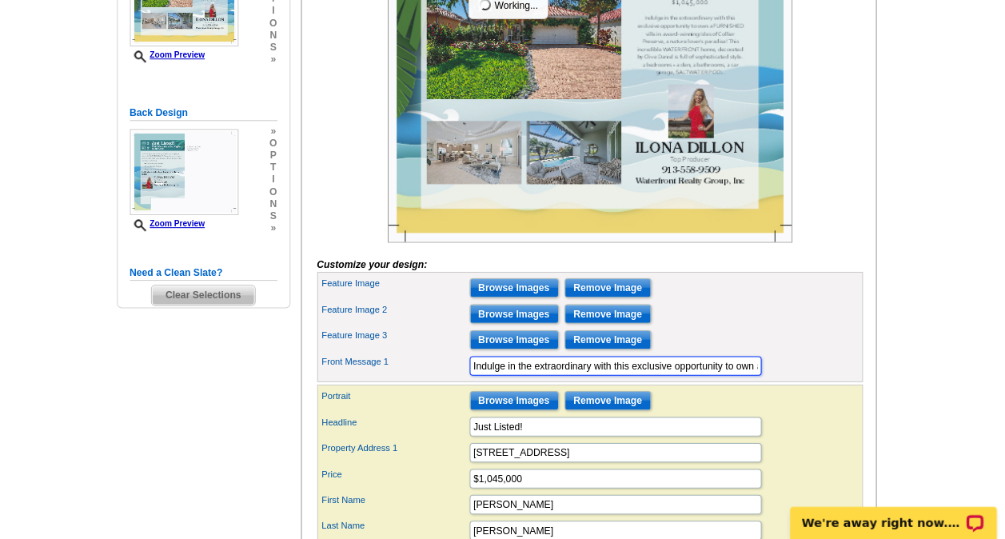
click at [754, 377] on input "Indulge in the extraordinary with this exclusive opportunity to own a FURNISHED…" at bounding box center [619, 367] width 288 height 19
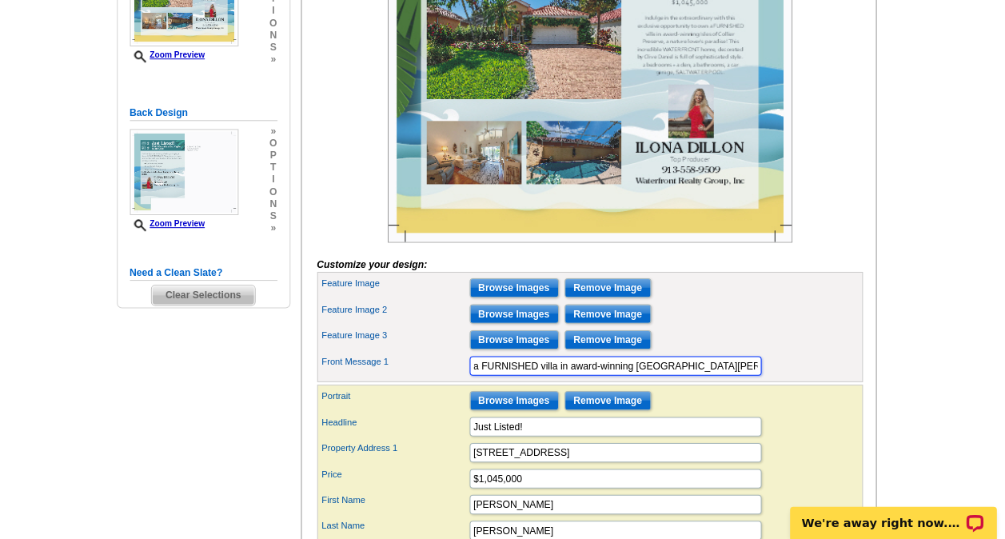
click at [743, 377] on input "a FURNISHED villa in award-winning [GEOGRAPHIC_DATA][PERSON_NAME], a nature lov…" at bounding box center [619, 367] width 288 height 19
click at [743, 377] on input "a nature lover's paradise! This incredible WATERFRONT home, decorated by [PERSO…" at bounding box center [619, 367] width 288 height 19
click at [747, 377] on input "e, decorated by [PERSON_NAME] is full of sophisticated style. 2 bedrooms + a de…" at bounding box center [619, 367] width 288 height 19
click at [747, 377] on input "ooms + a den, 2 bathrooms, 2 car garage, SALTWATER POOL." at bounding box center [619, 367] width 288 height 19
type input "o"
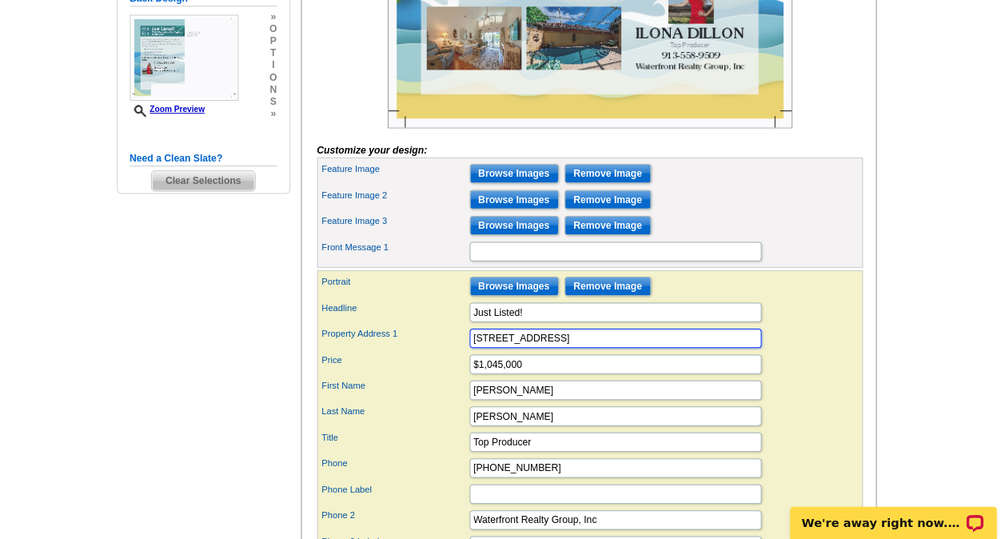
scroll to position [0, 0]
click at [552, 350] on input "[STREET_ADDRESS]" at bounding box center [619, 340] width 288 height 19
type input "[STREET_ADDRESS]"
click at [500, 376] on input "$1,045,000" at bounding box center [619, 366] width 288 height 19
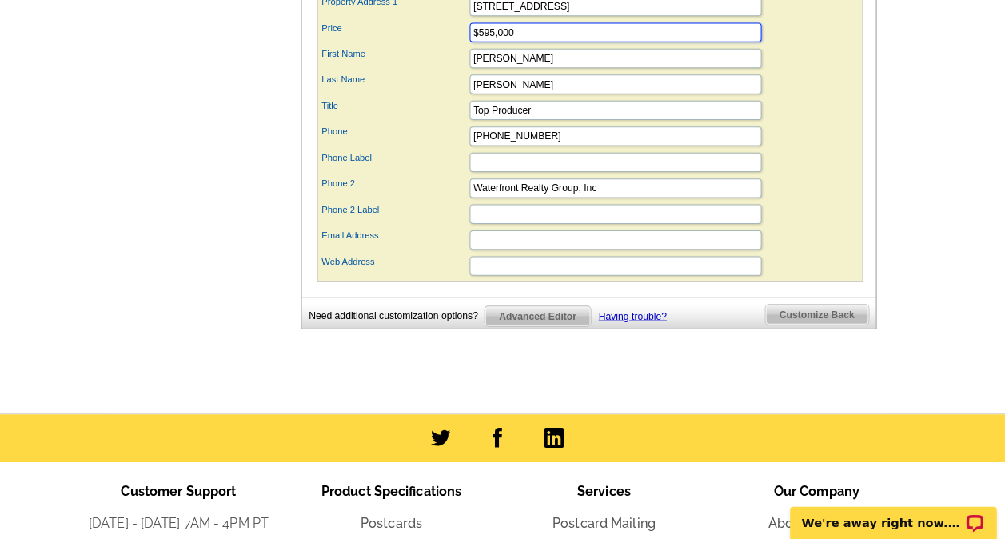
scroll to position [782, 0]
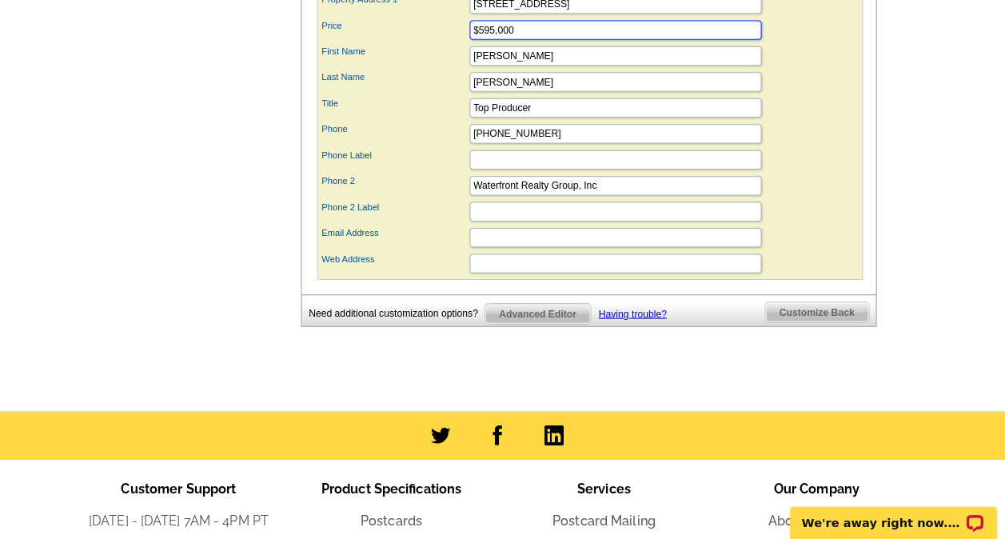
type input "$595,000"
click at [807, 322] on span "Customize Back" at bounding box center [818, 314] width 102 height 19
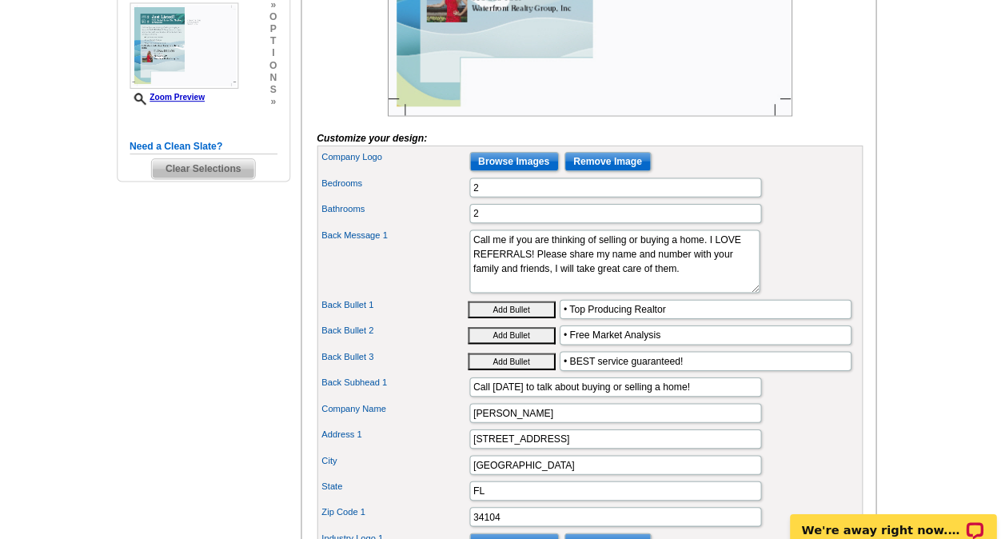
scroll to position [468, 0]
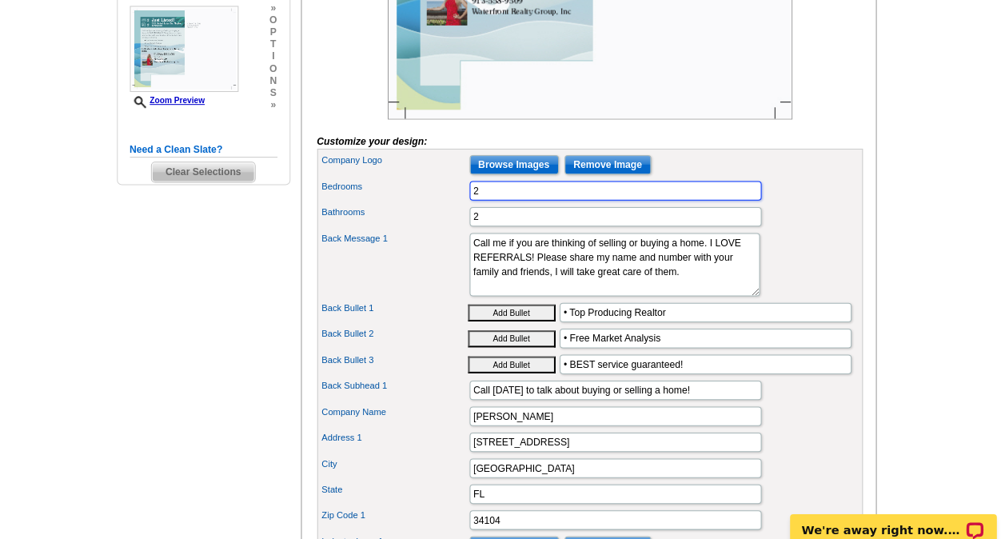
click at [497, 197] on input "2" at bounding box center [619, 187] width 288 height 19
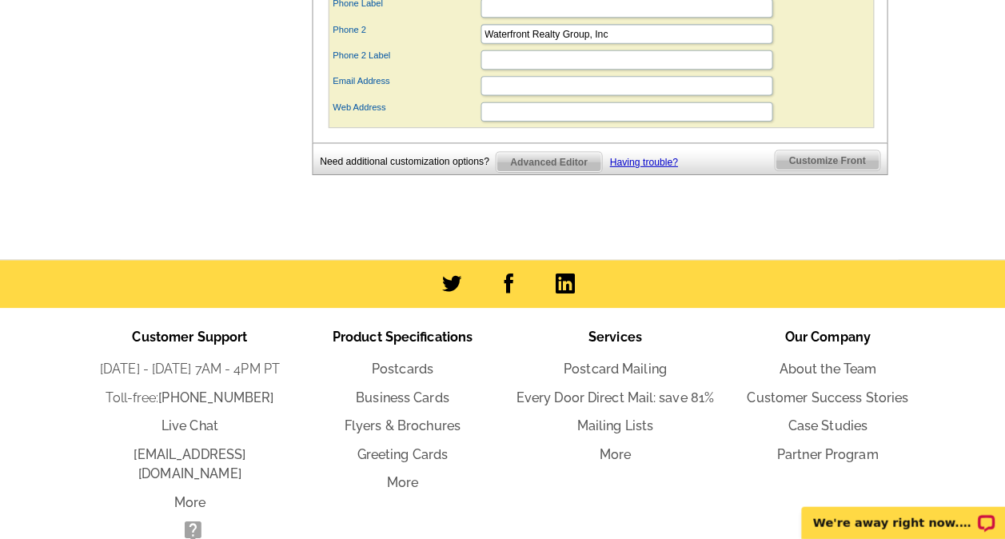
scroll to position [1282, 0]
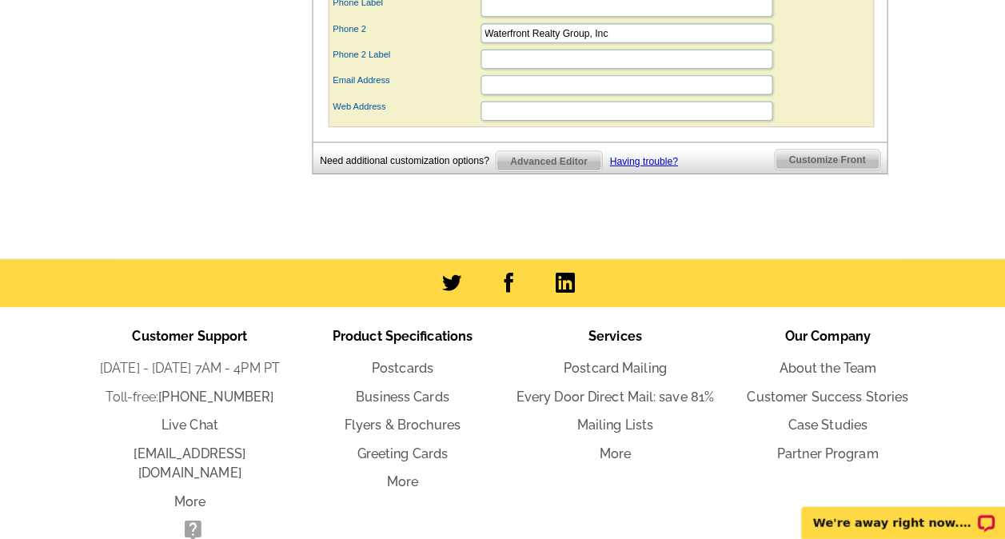
type input "3"
click at [811, 170] on span "Customize Front" at bounding box center [816, 164] width 103 height 19
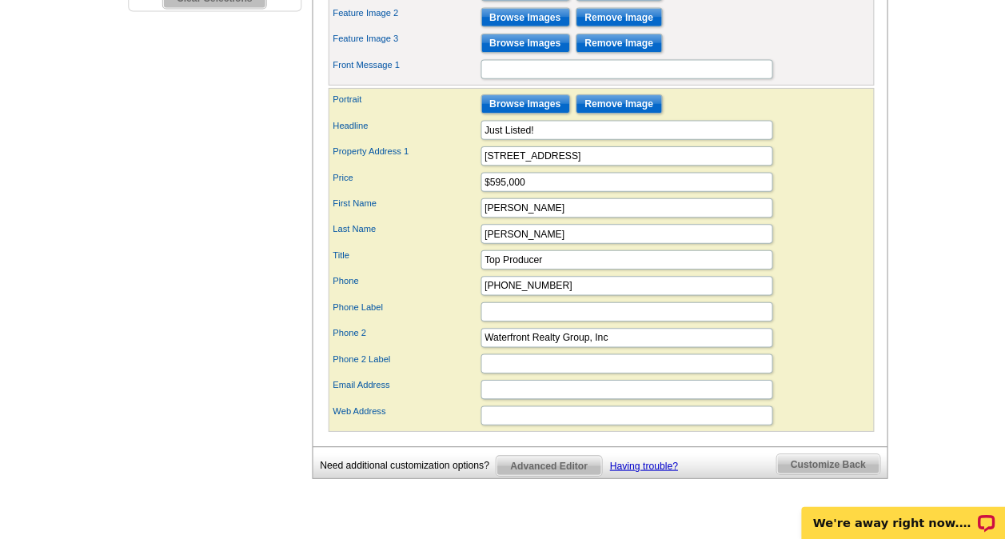
scroll to position [633, 0]
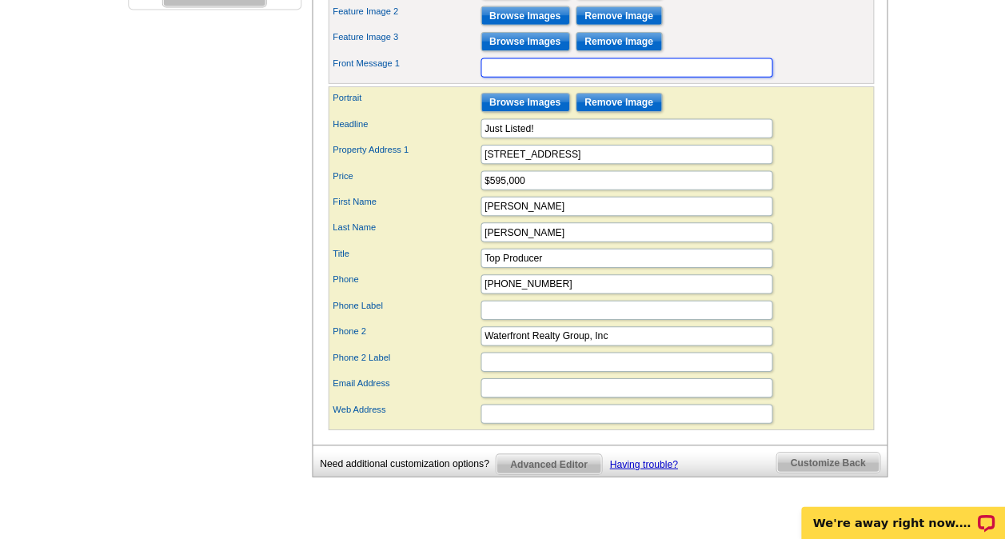
click at [492, 84] on input "Front Message 1" at bounding box center [619, 74] width 288 height 19
paste input "This serene and sophisticated POOL home offers an oasis of tranquility, just wa…"
type input "This serene and sophisticated POOL home offers an oasis of tranquility, just wa…"
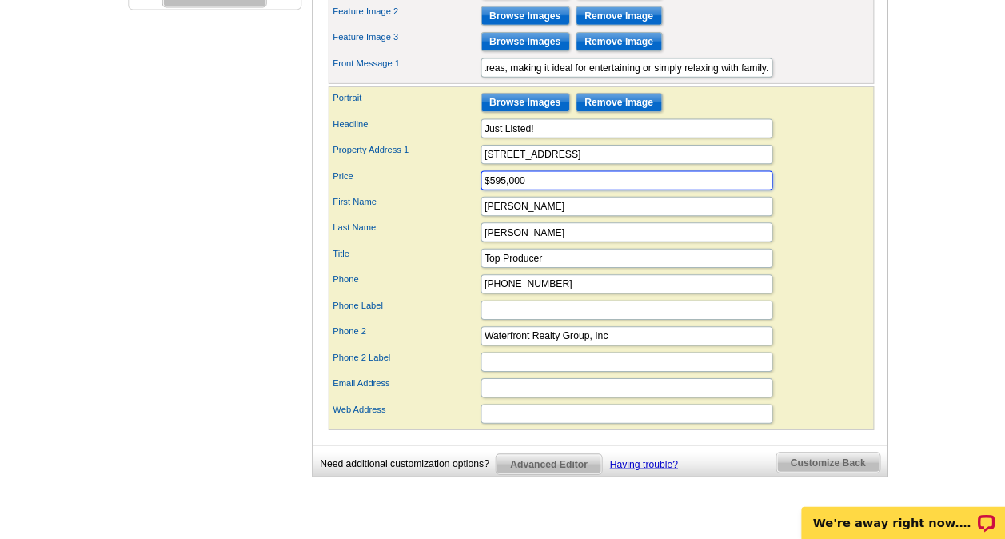
scroll to position [0, 0]
click at [581, 195] on input "$595,000" at bounding box center [619, 185] width 288 height 19
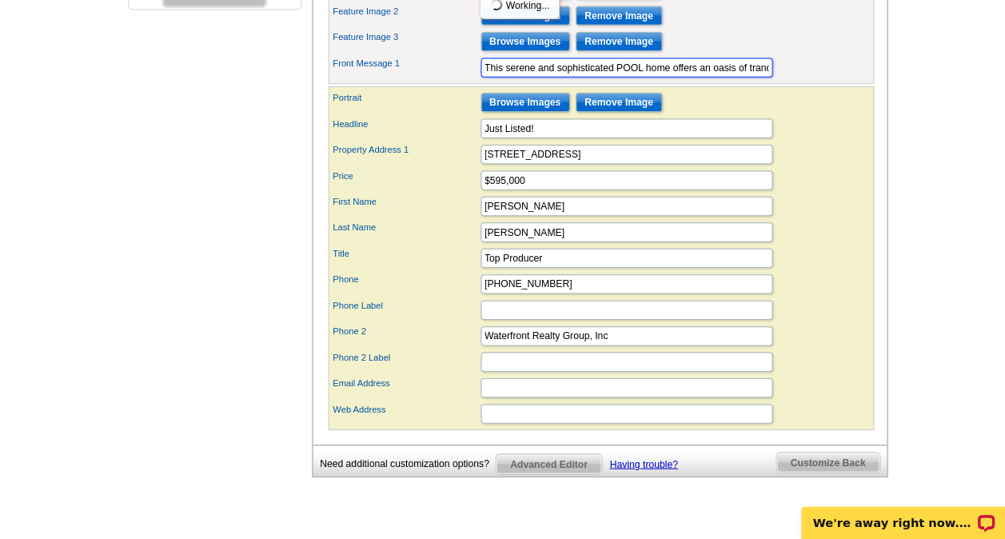
click at [672, 84] on input "This serene and sophisticated POOL home offers an oasis of tranquility, just wa…" at bounding box center [619, 74] width 288 height 19
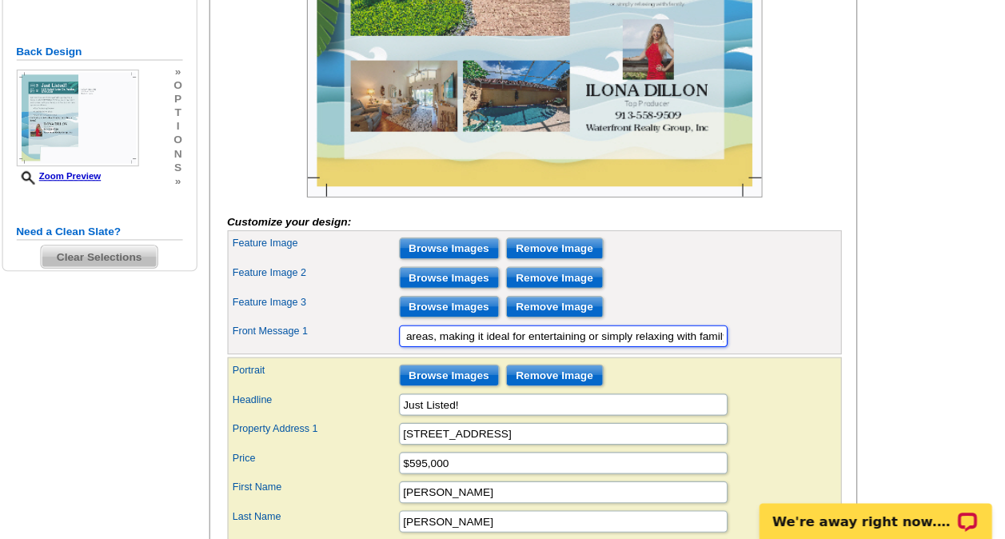
scroll to position [0, 1247]
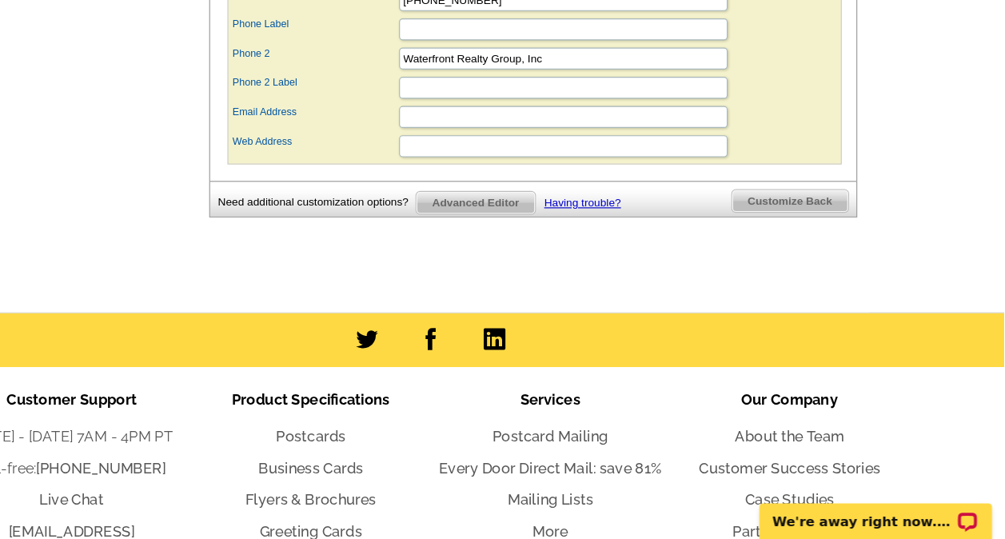
click at [811, 252] on span "Customize Back" at bounding box center [818, 242] width 102 height 19
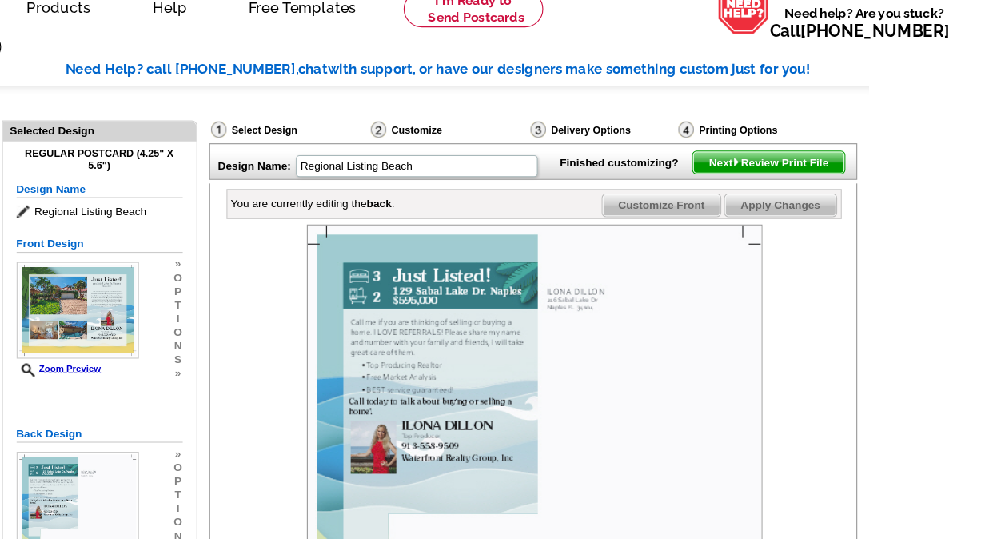
scroll to position [74, 0]
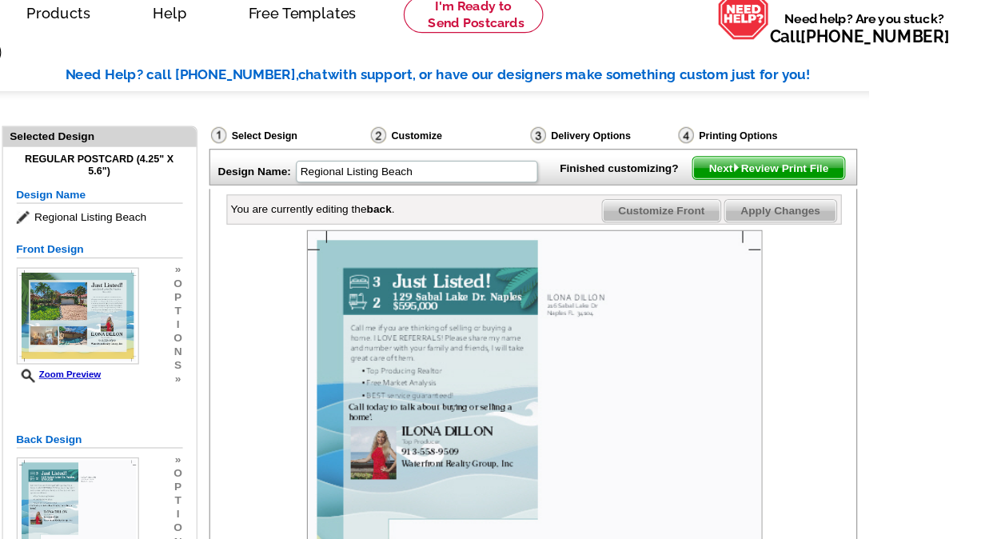
click at [825, 194] on span "Apply Changes" at bounding box center [808, 184] width 97 height 19
click at [823, 157] on span "Next Review Print File" at bounding box center [798, 147] width 132 height 19
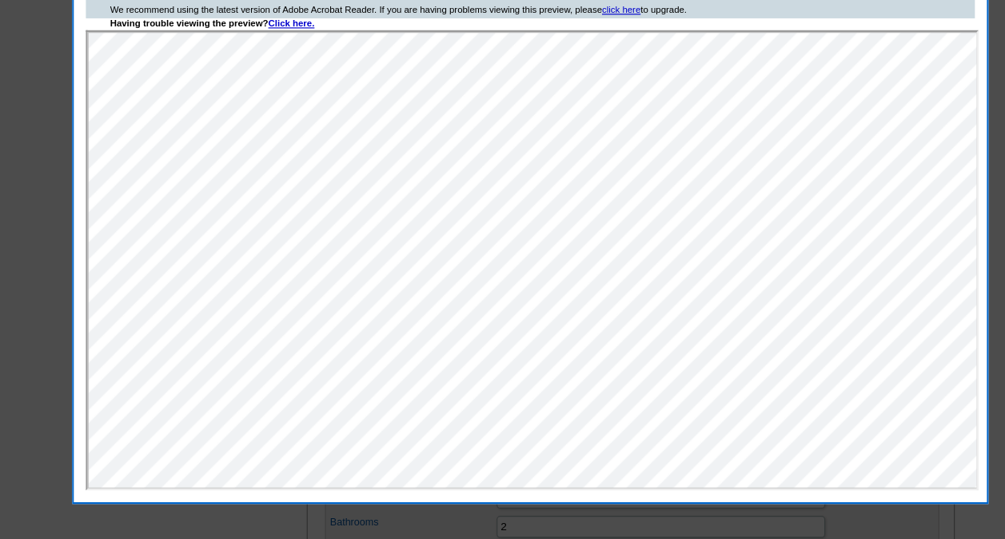
scroll to position [203, 0]
